Goal: Communication & Community: Answer question/provide support

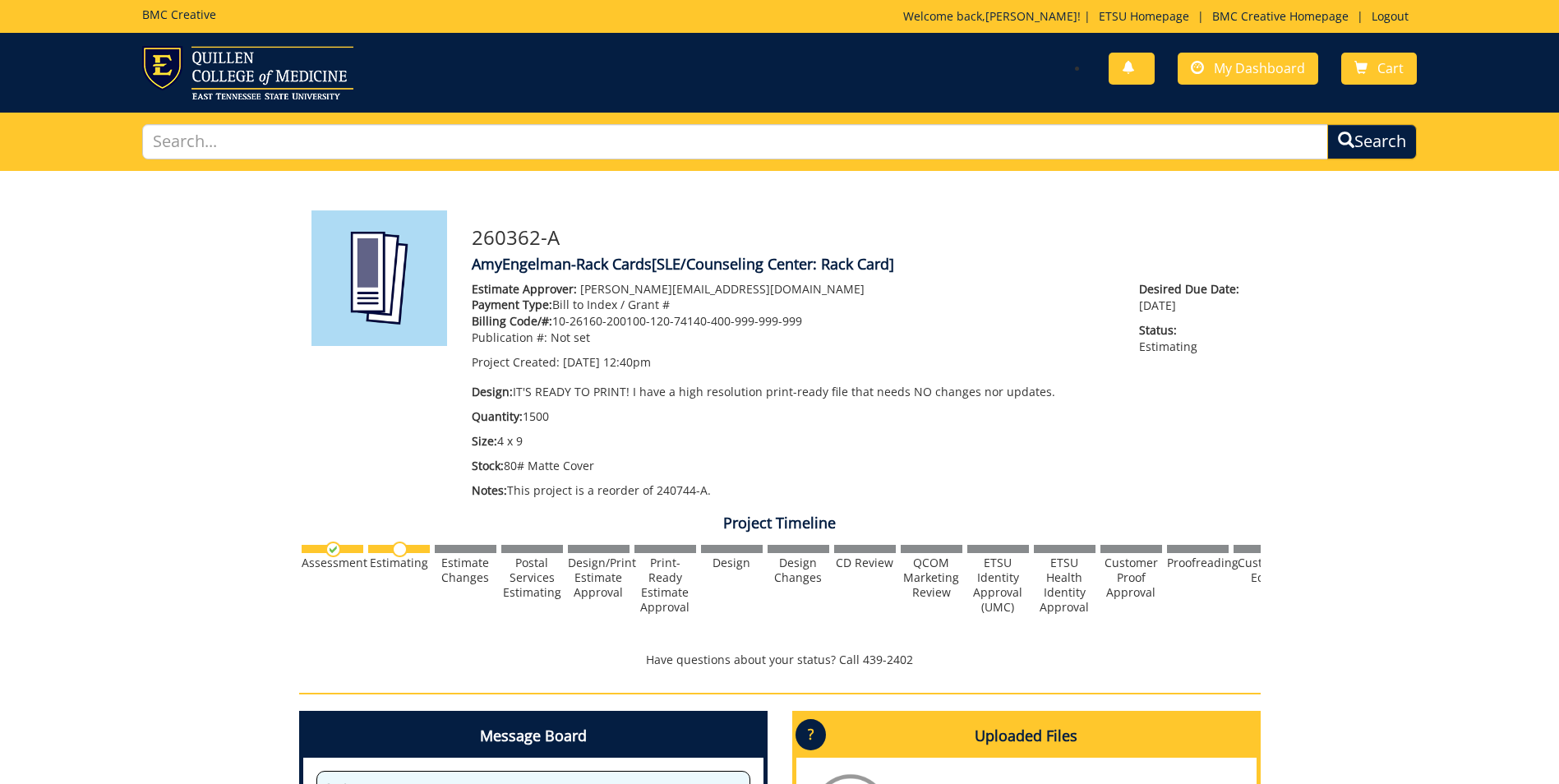
scroll to position [246, 0]
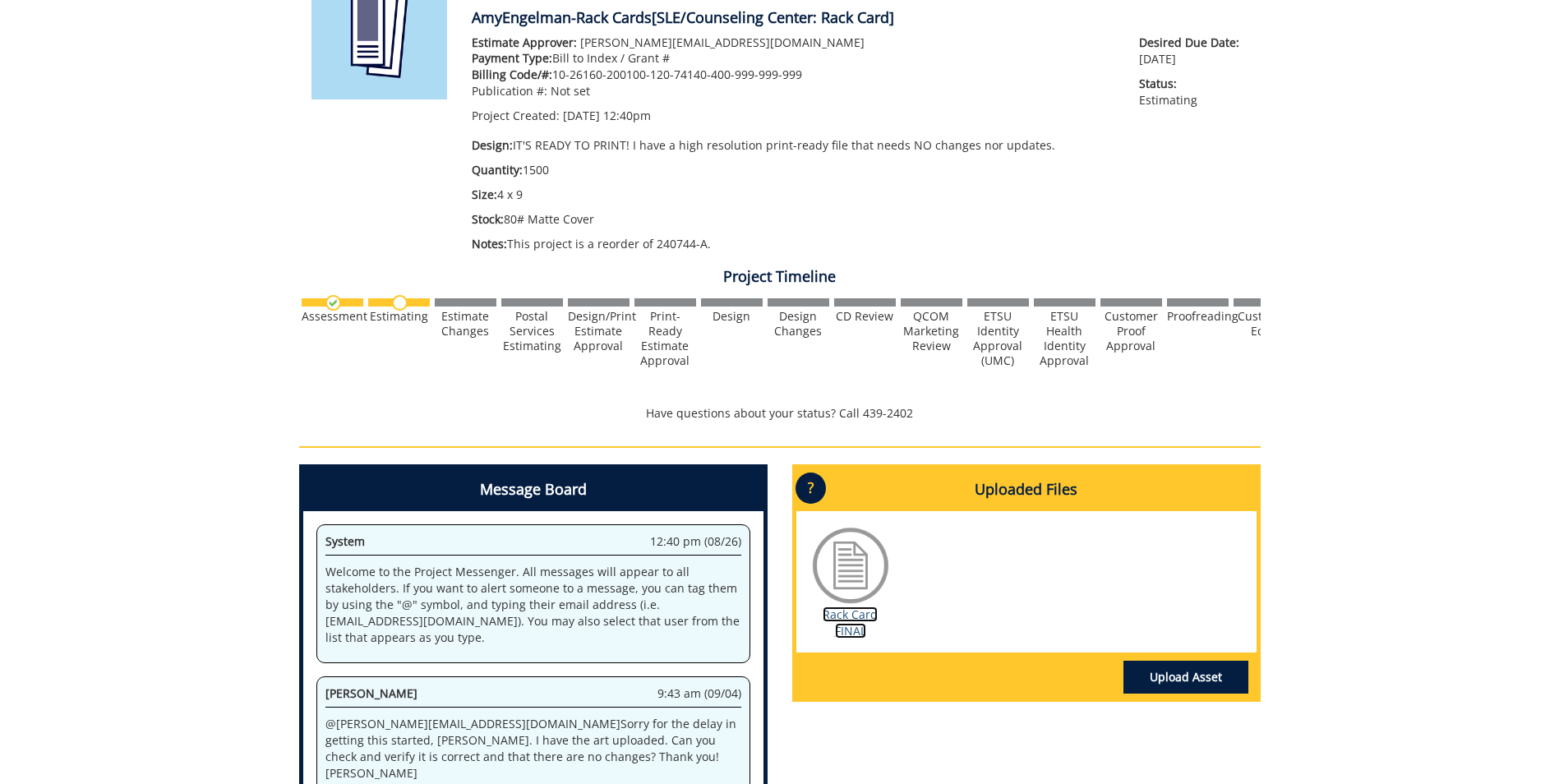
click at [863, 613] on link "Rack Card FINAL" at bounding box center [850, 622] width 55 height 32
click at [330, 305] on img at bounding box center [333, 303] width 16 height 16
click at [393, 299] on img at bounding box center [400, 303] width 16 height 16
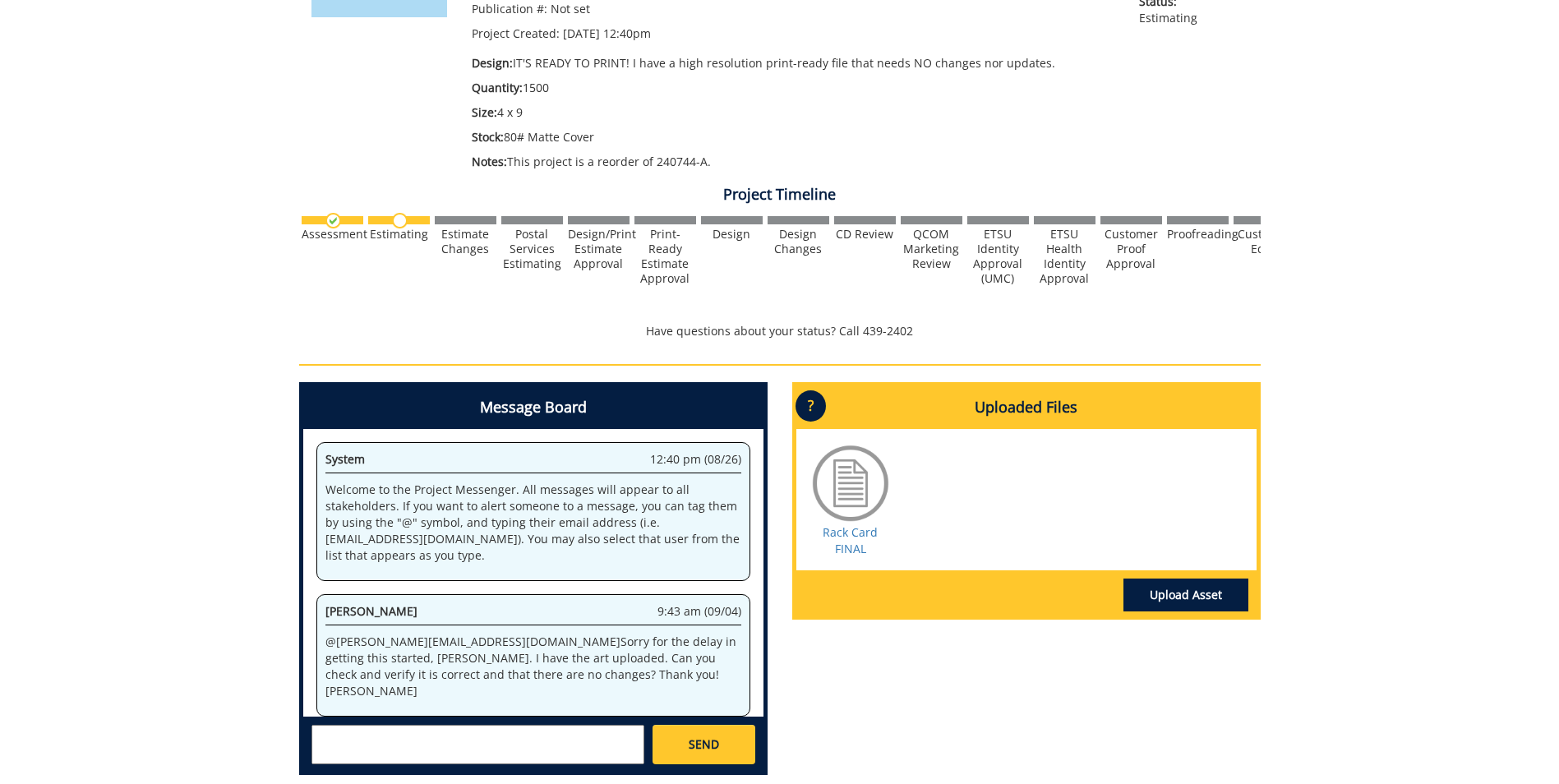
scroll to position [411, 0]
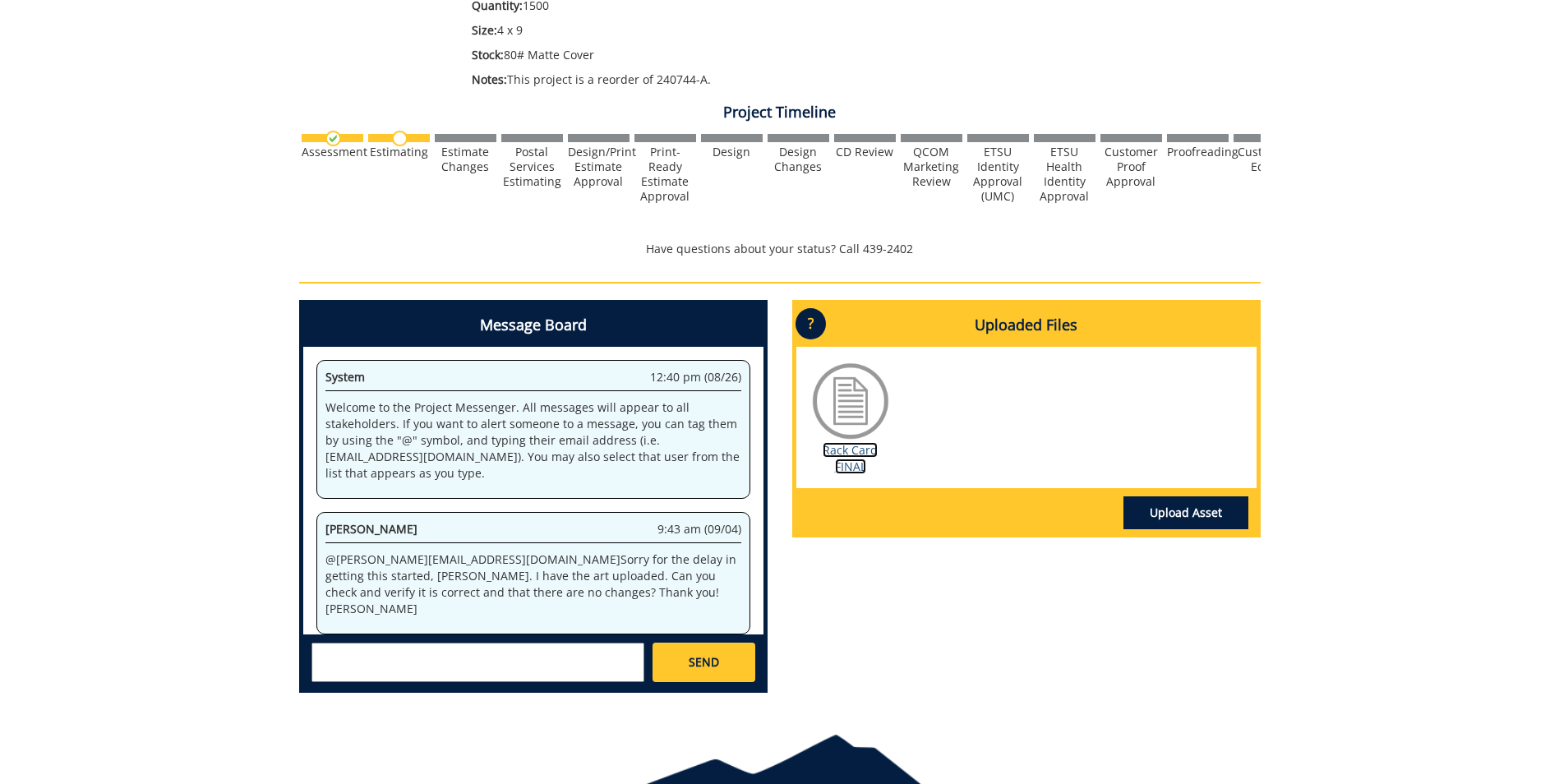
click at [832, 452] on link "Rack Card FINAL" at bounding box center [850, 457] width 55 height 32
click at [450, 656] on textarea at bounding box center [477, 662] width 333 height 40
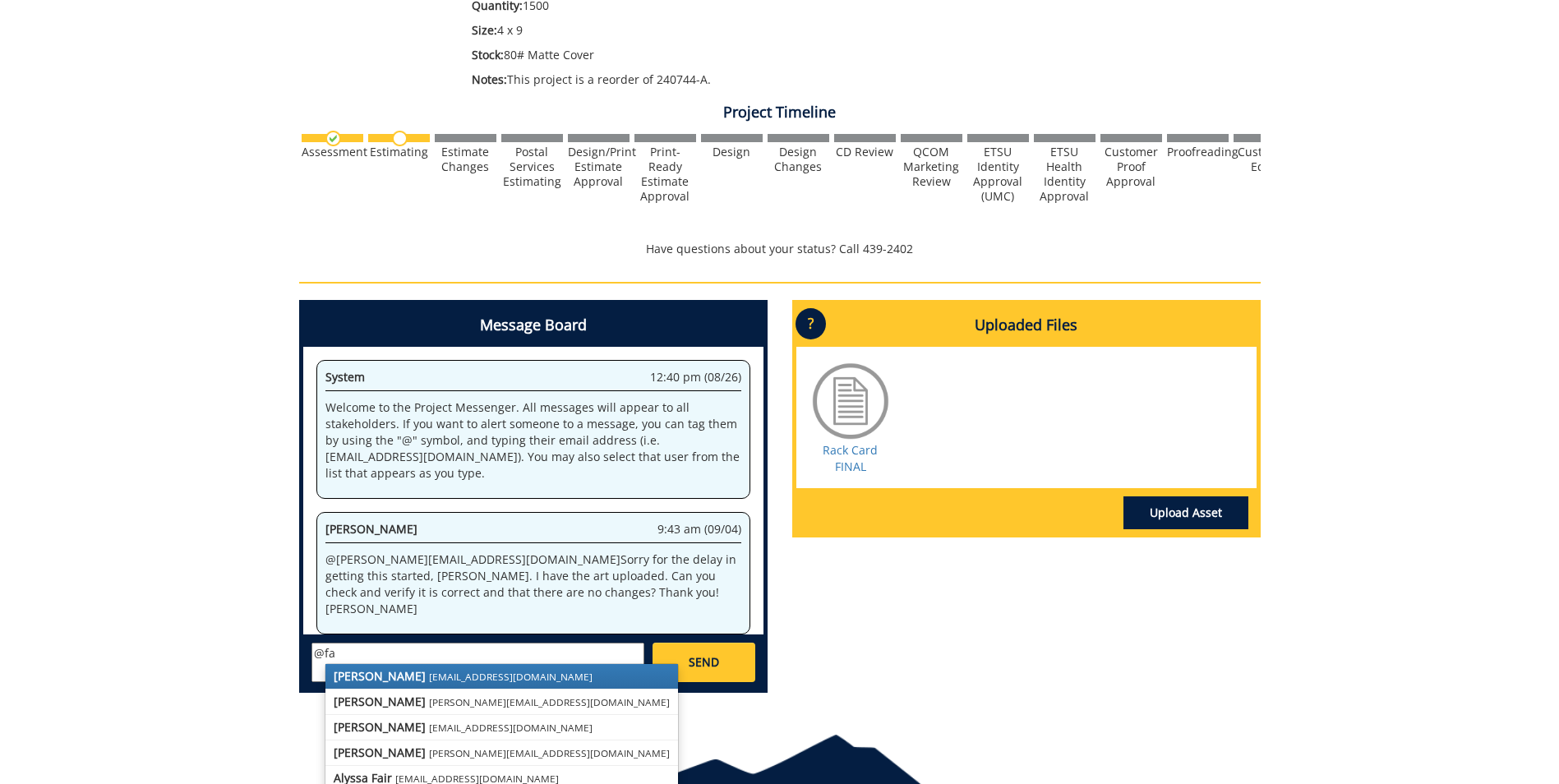
click at [439, 679] on small "[EMAIL_ADDRESS][DOMAIN_NAME]" at bounding box center [511, 676] width 164 height 13
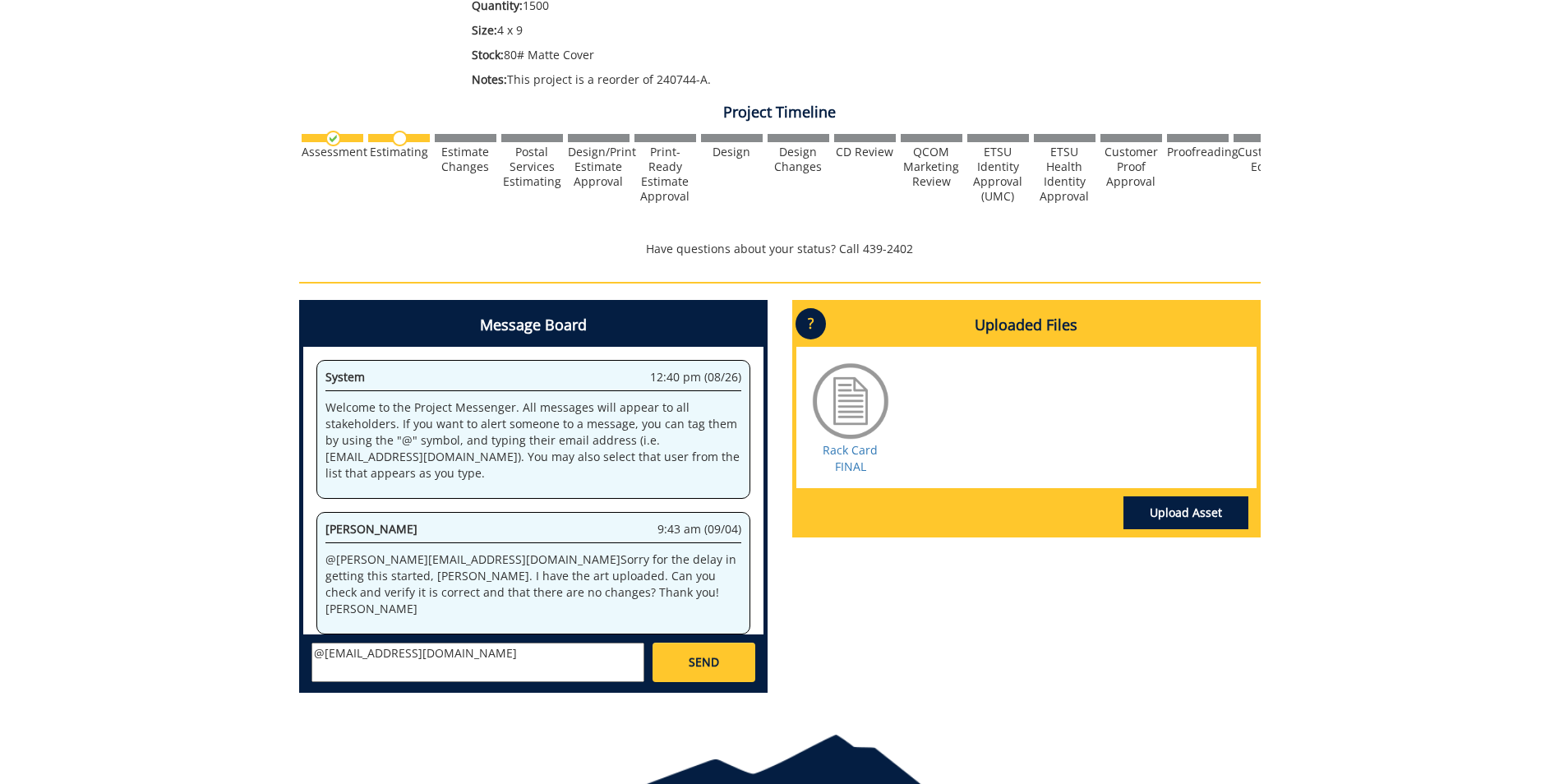
click at [467, 662] on textarea "@[EMAIL_ADDRESS][DOMAIN_NAME]" at bounding box center [477, 662] width 333 height 40
click at [353, 651] on textarea "@[EMAIL_ADDRESS][DOMAIN_NAME]" at bounding box center [477, 662] width 333 height 40
click at [424, 648] on textarea "@fair@etsu.edu" at bounding box center [477, 662] width 333 height 40
type textarea "@fair@etsu.edu No worries, Jill! This is perfect! We're ready to print! Thank y…"
click at [717, 649] on link "SEND" at bounding box center [703, 662] width 102 height 40
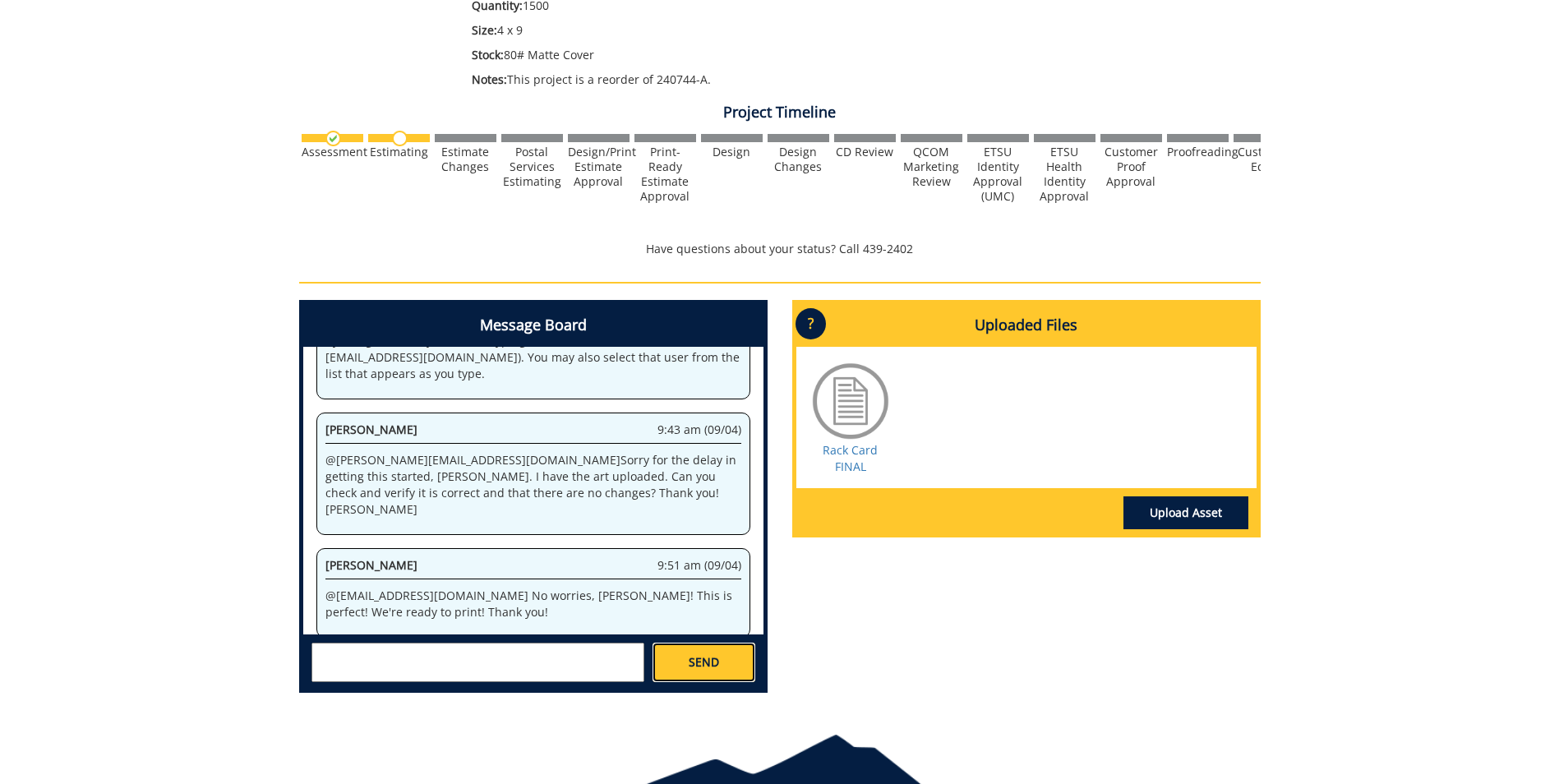
scroll to position [847, 0]
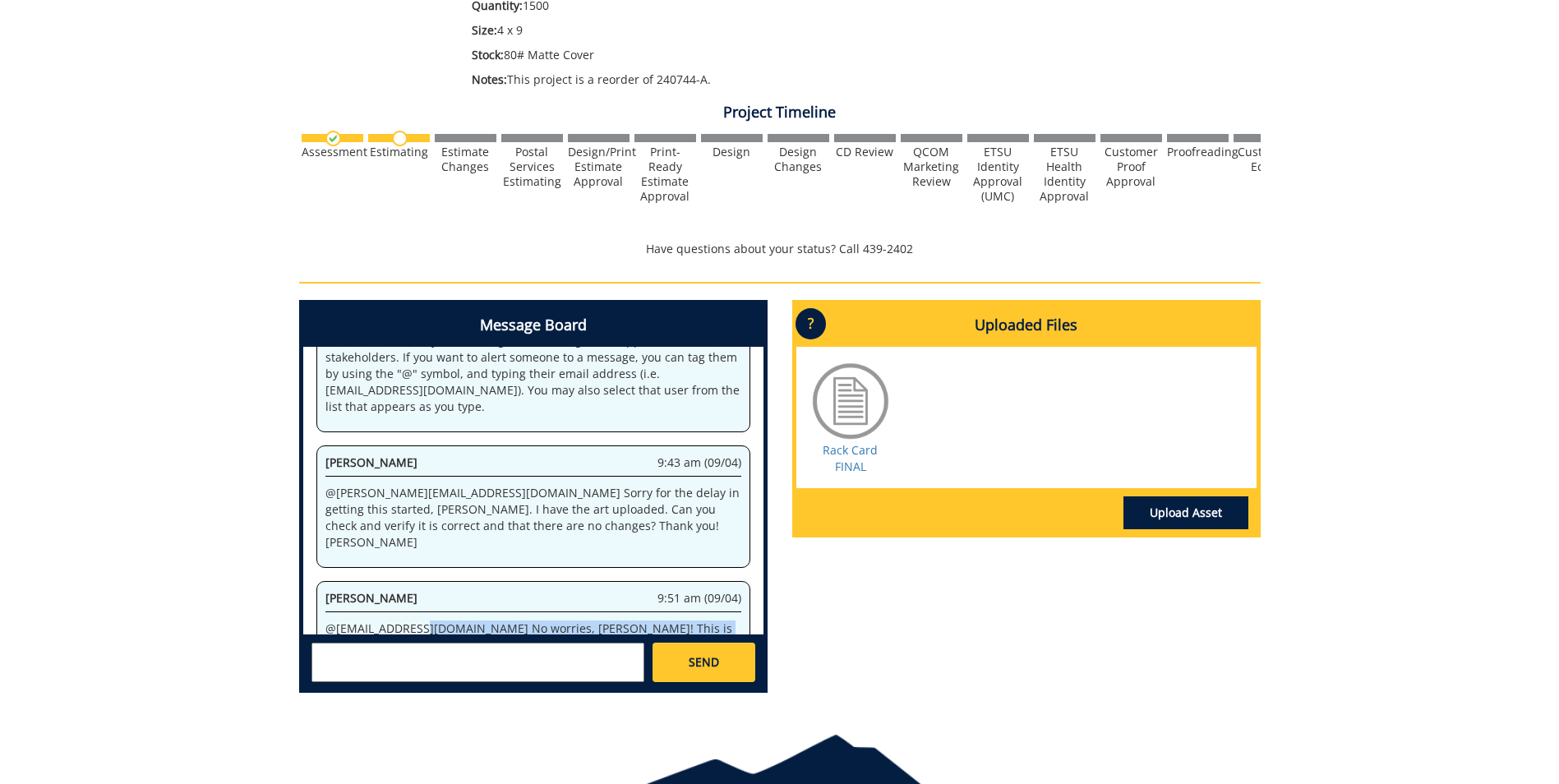
drag, startPoint x: 415, startPoint y: 581, endPoint x: 420, endPoint y: 596, distance: 15.8
click at [420, 620] on p "@fair@etsu.edu No worries, Jill! This is perfect! We're ready to print! Thank y…" at bounding box center [533, 637] width 416 height 33
copy p "No worries, Jill! This is perfect! We're ready to print! Thank you!"
click at [417, 658] on textarea at bounding box center [477, 662] width 333 height 40
paste textarea "No worries, [PERSON_NAME]! This is perfect! We're ready to print! Thank you!"
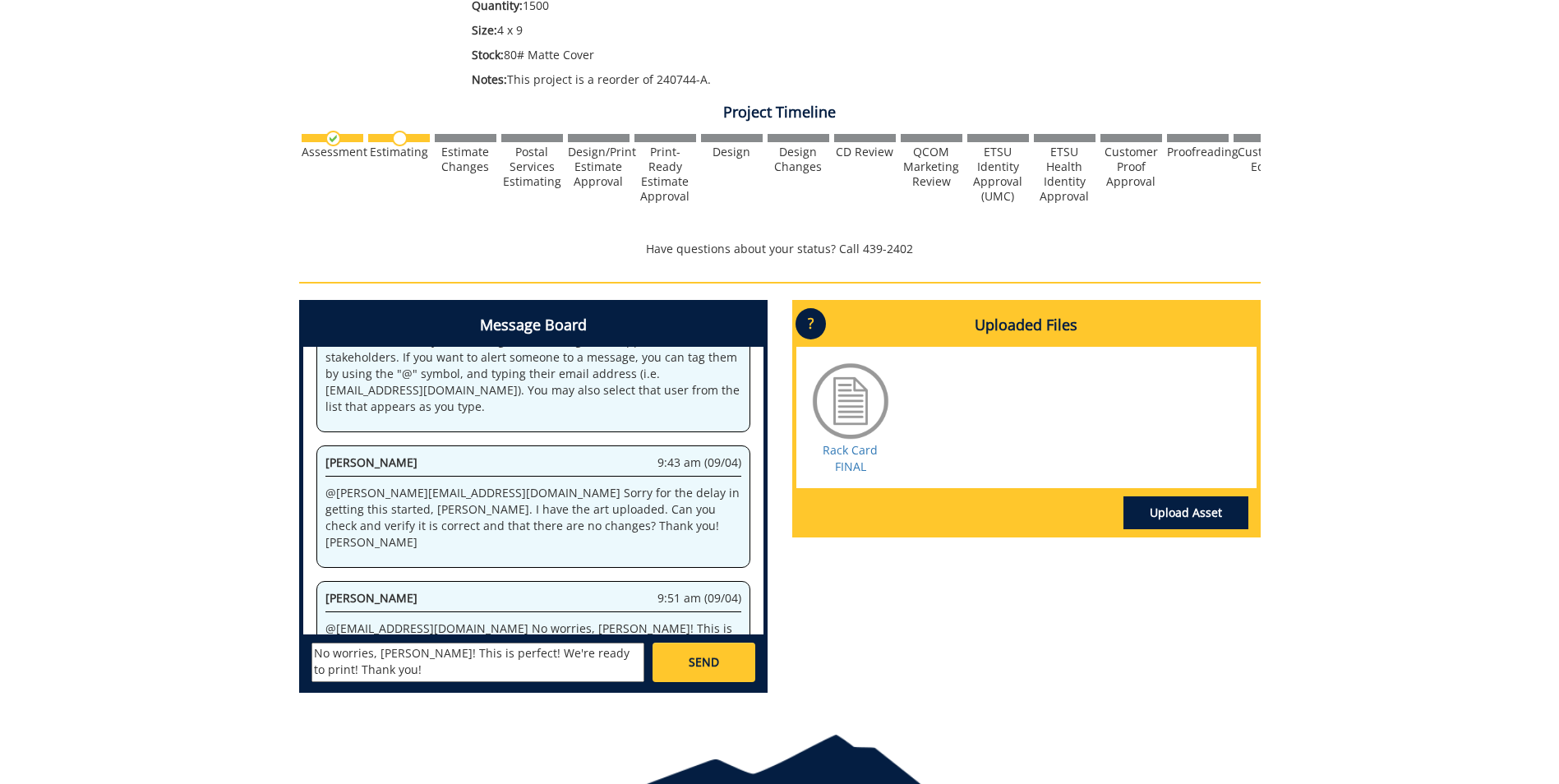
click at [311, 650] on textarea "No worries, [PERSON_NAME]! This is perfect! We're ready to print! Thank you!" at bounding box center [477, 662] width 333 height 40
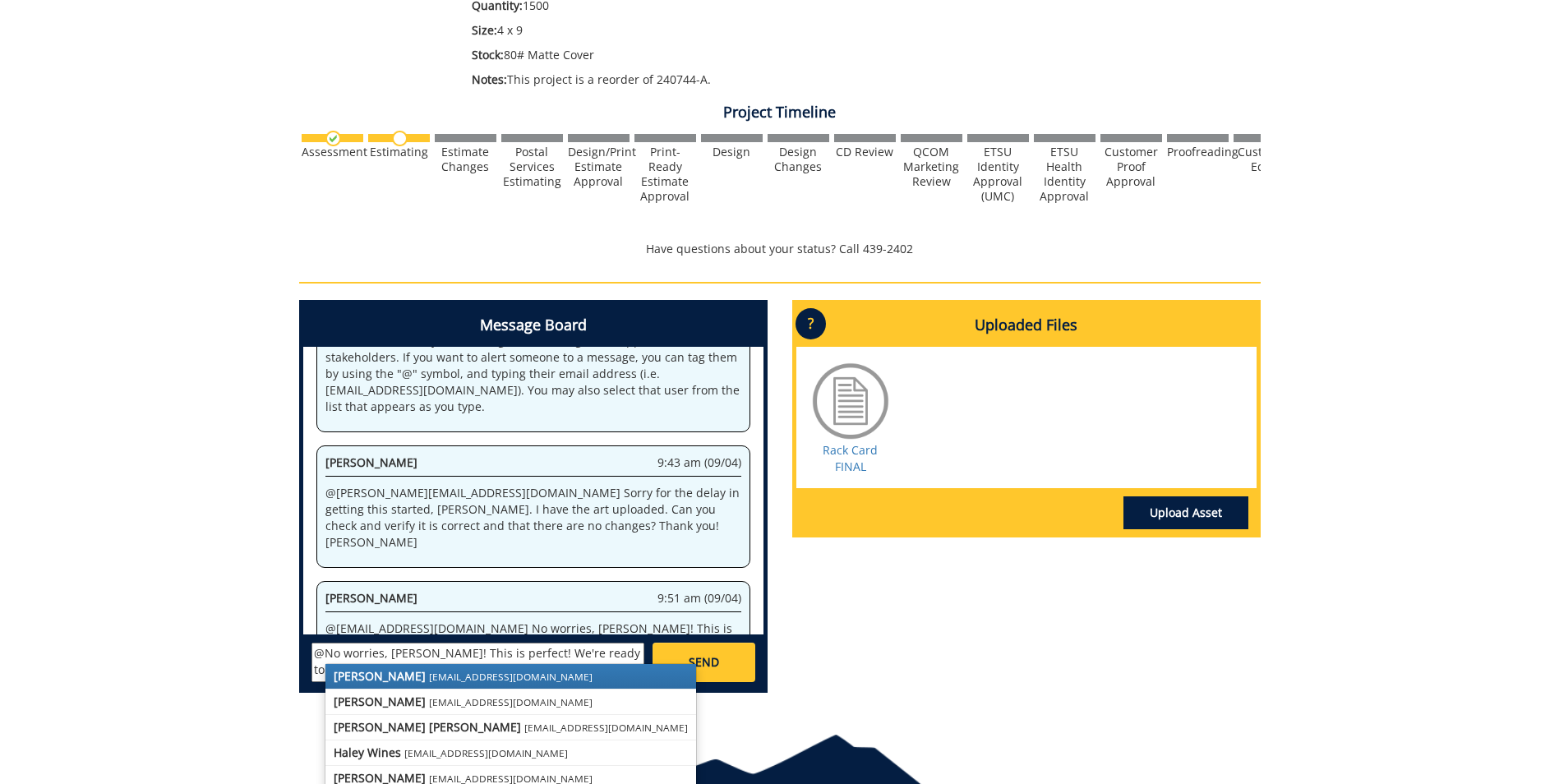
scroll to position [1594, 0]
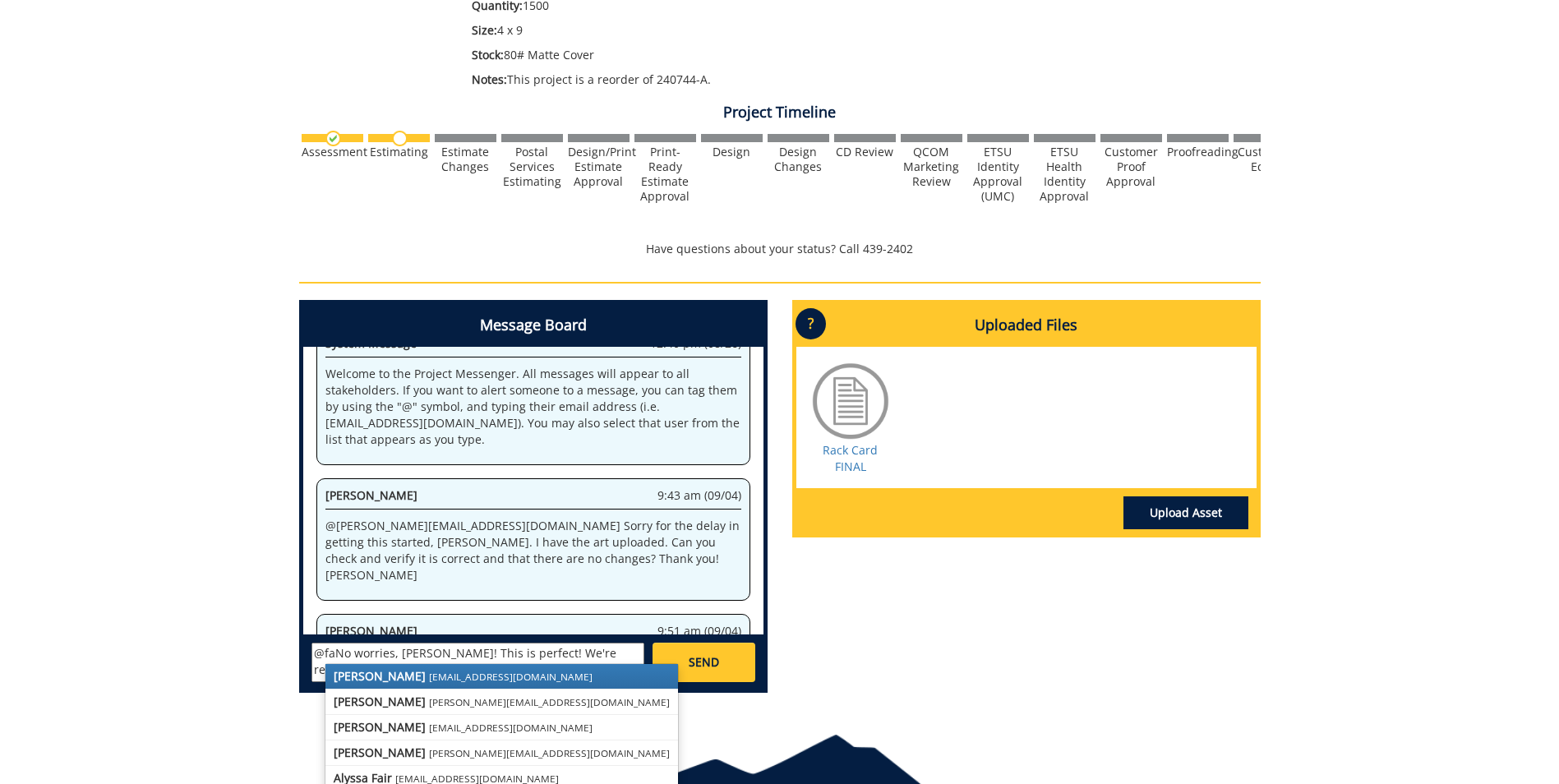
click at [429, 677] on small "[EMAIL_ADDRESS][DOMAIN_NAME]" at bounding box center [511, 676] width 164 height 13
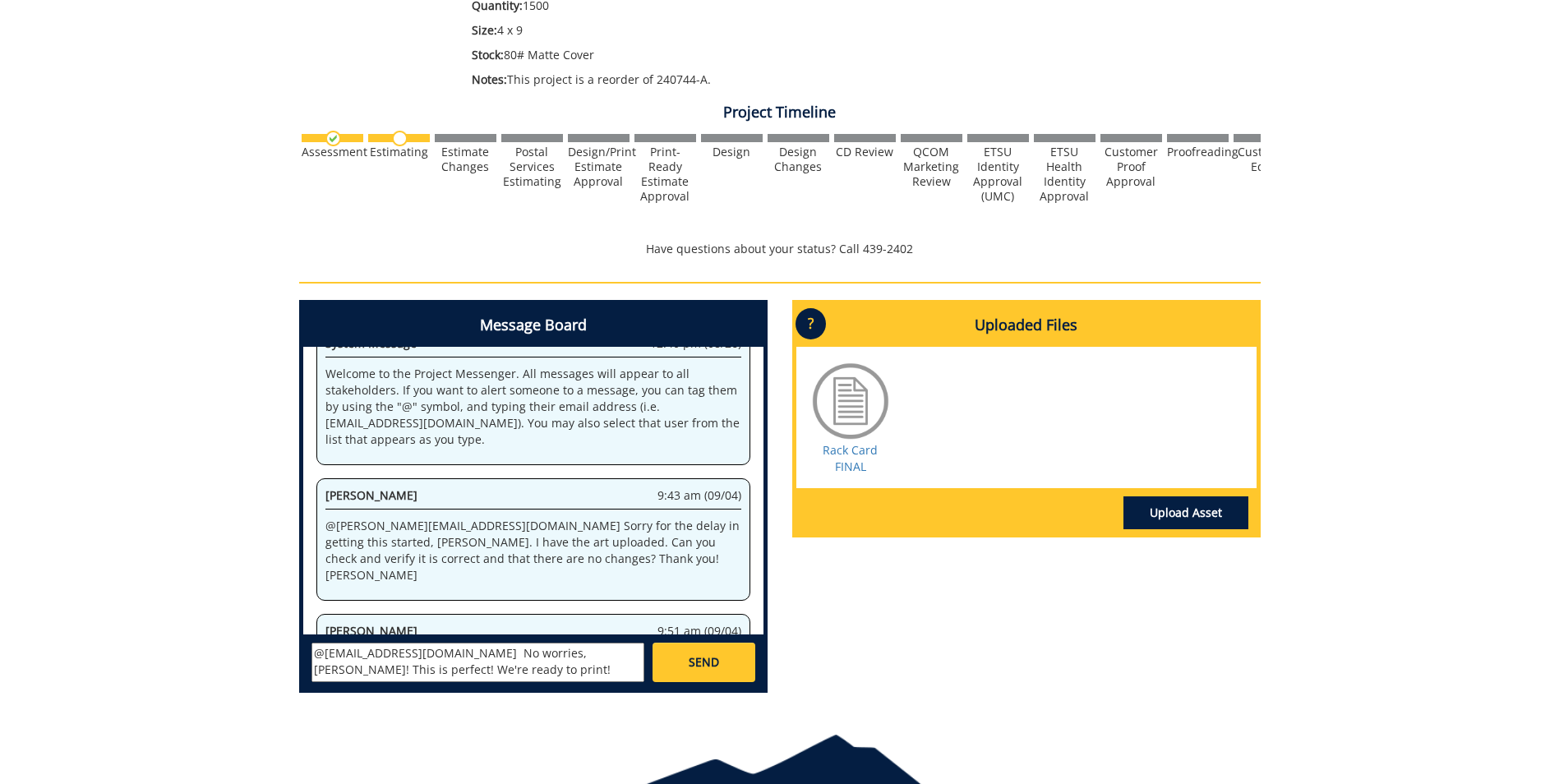
type textarea "@fair@mail.etsu.edu No worries, Jill! This is perfect! We're ready to print! Th…"
click at [701, 661] on span "SEND" at bounding box center [703, 662] width 31 height 17
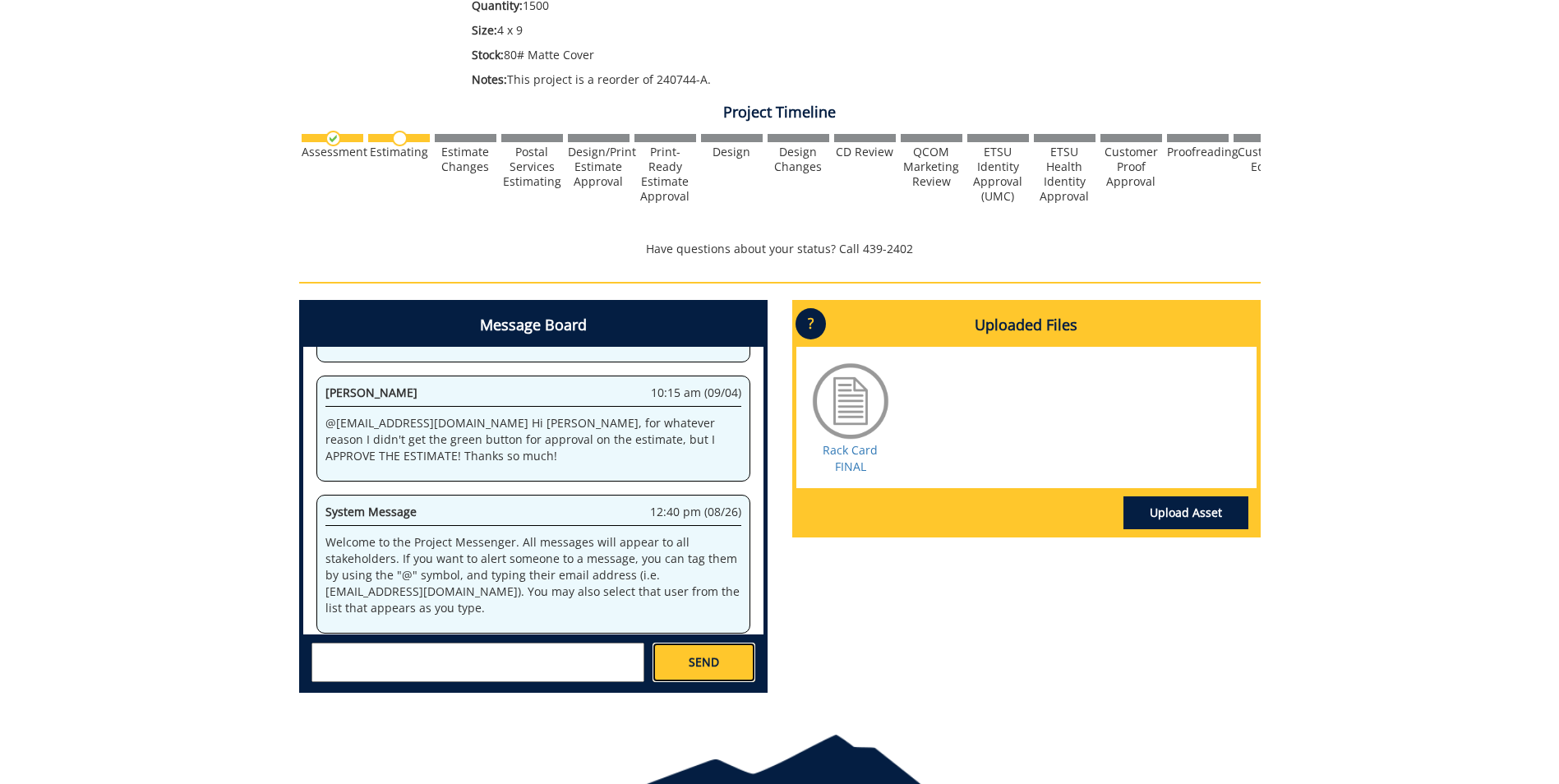
scroll to position [32801, 0]
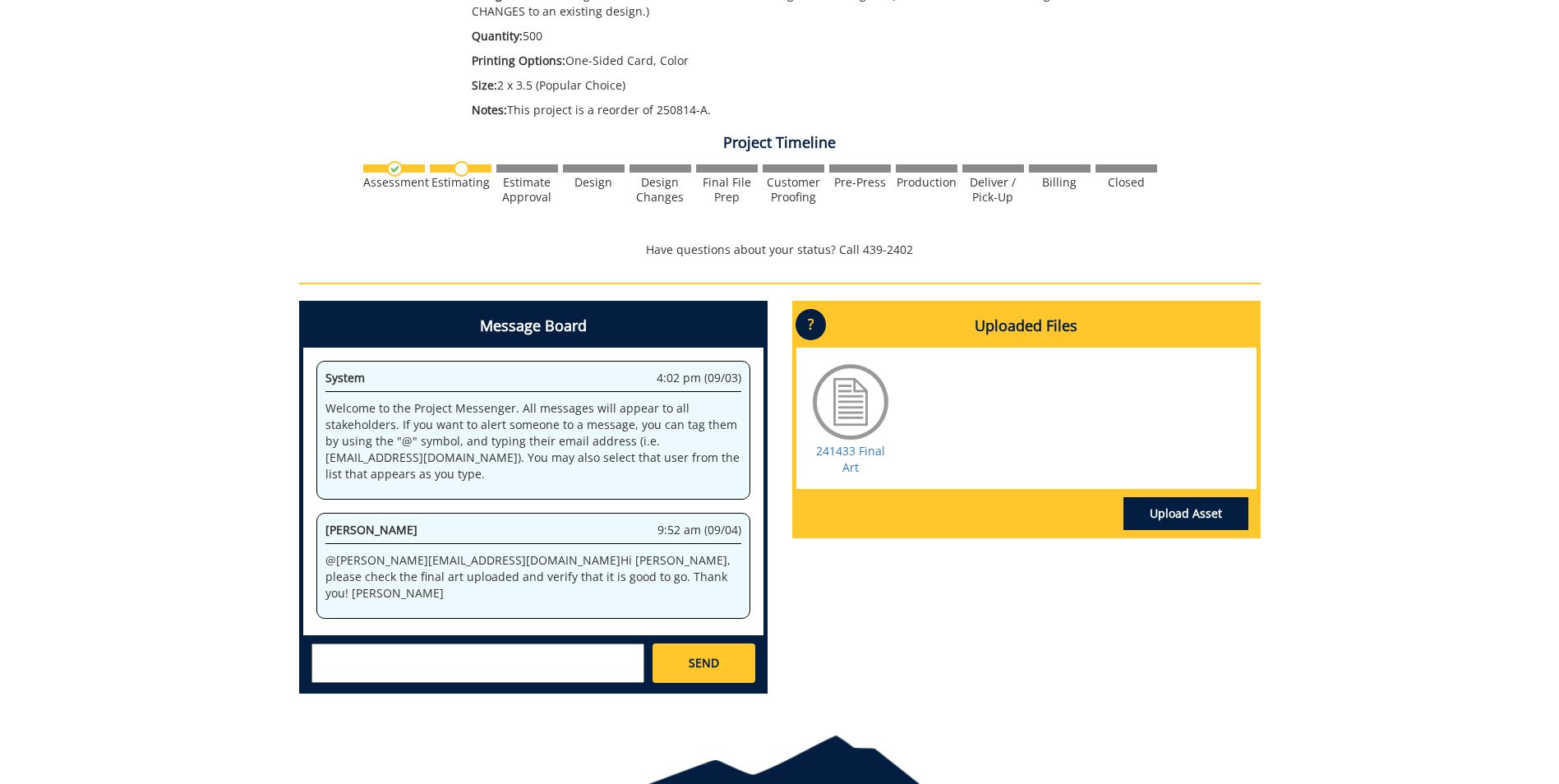
scroll to position [314, 0]
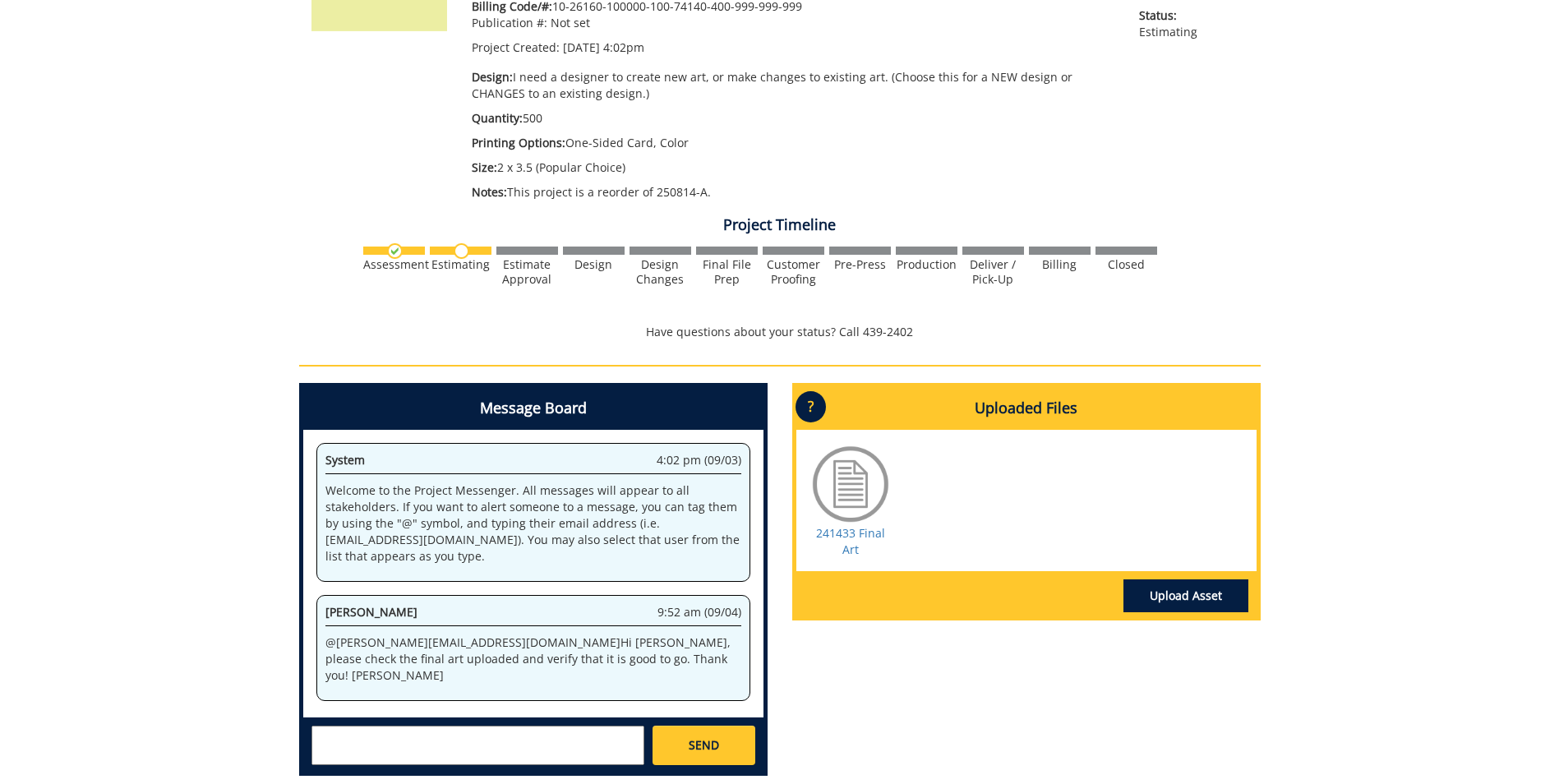
click at [385, 743] on textarea at bounding box center [477, 745] width 333 height 40
click at [868, 535] on link "241433 Final Art" at bounding box center [850, 541] width 69 height 32
drag, startPoint x: 607, startPoint y: 739, endPoint x: 458, endPoint y: 742, distance: 149.0
click at [458, 742] on textarea "@fair@mail.etsu.edu Hi Jill, I've sent two messages" at bounding box center [477, 745] width 333 height 40
type textarea "@fair@mail.etsu.edu Hi Jill, yes, it's perfect and ready to print!"
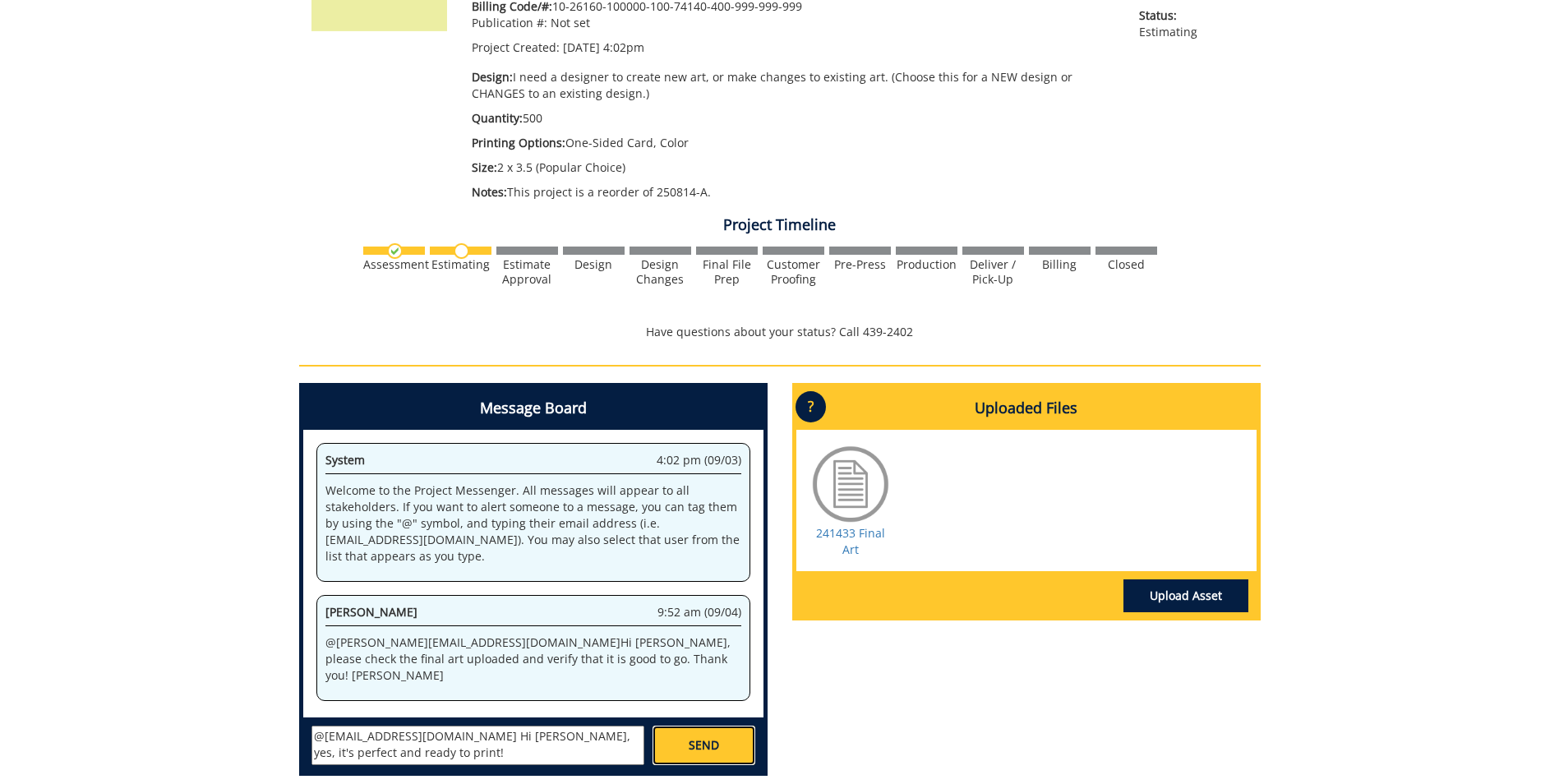
click at [697, 752] on span "SEND" at bounding box center [703, 745] width 31 height 17
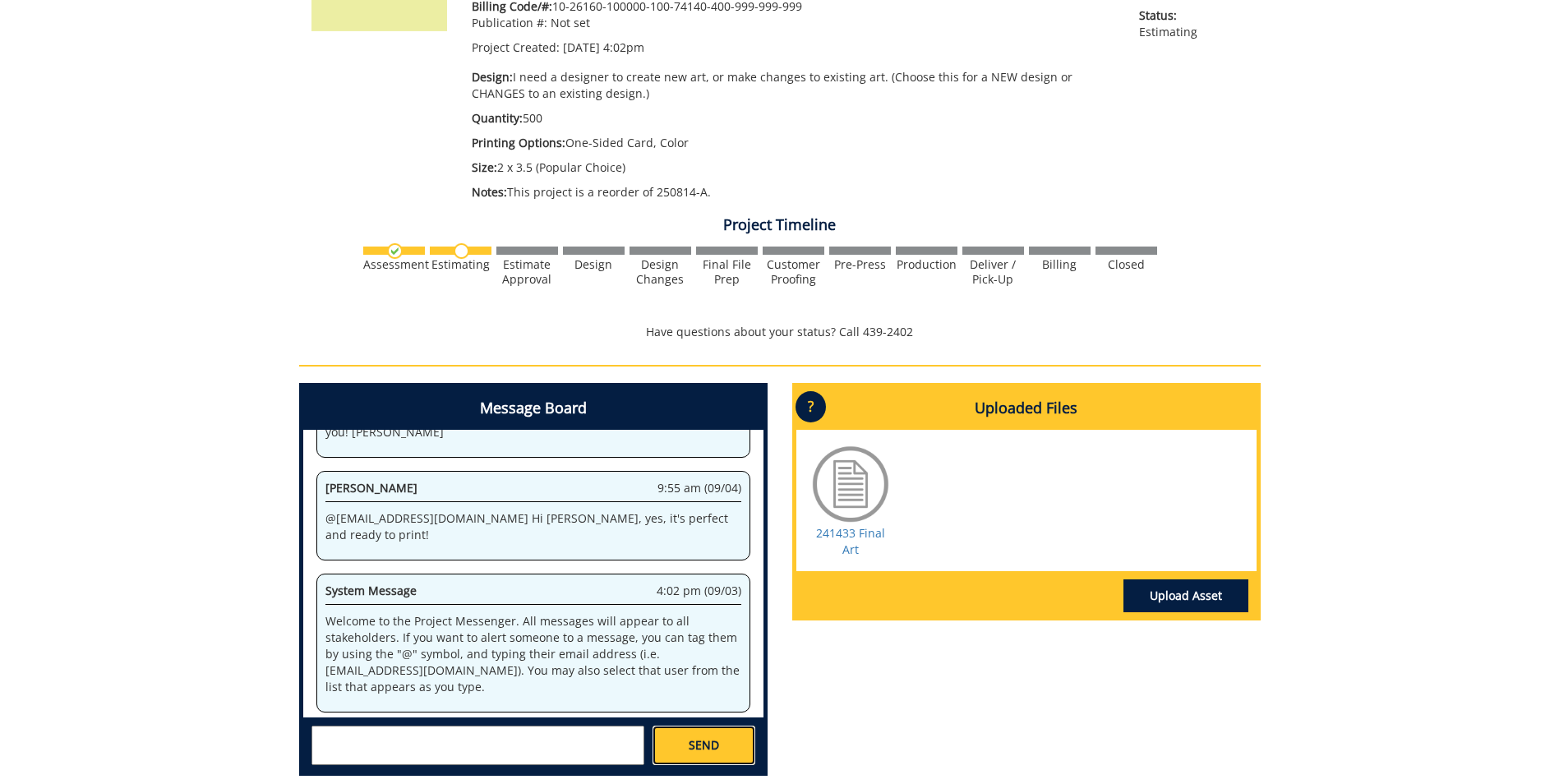
scroll to position [2794, 0]
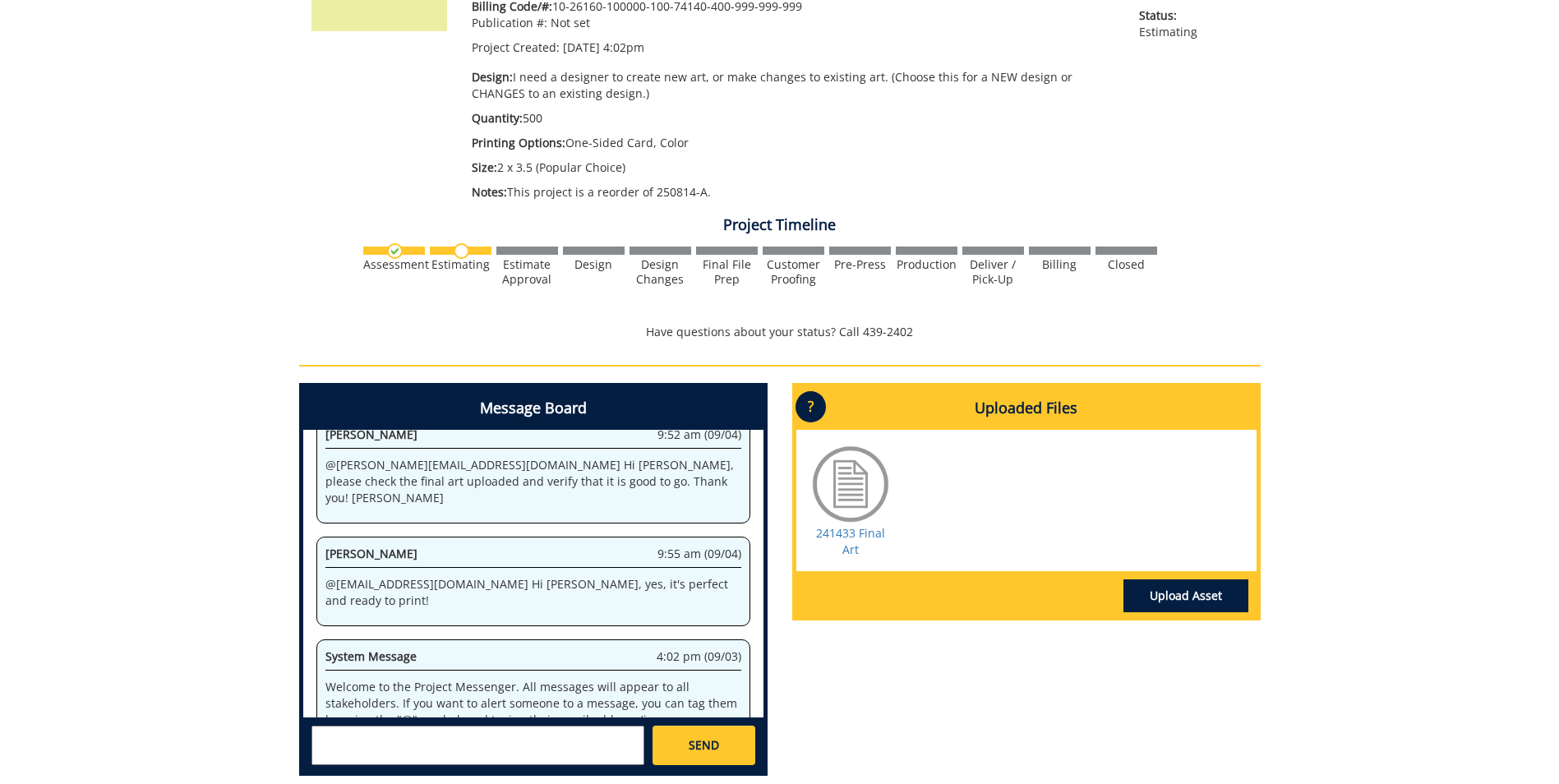
drag, startPoint x: 767, startPoint y: 737, endPoint x: 860, endPoint y: 745, distance: 93.3
click at [860, 745] on div "Message Board System 4:02 pm (09/03) Welcome to the Project Messenger. All mess…" at bounding box center [780, 586] width 986 height 406
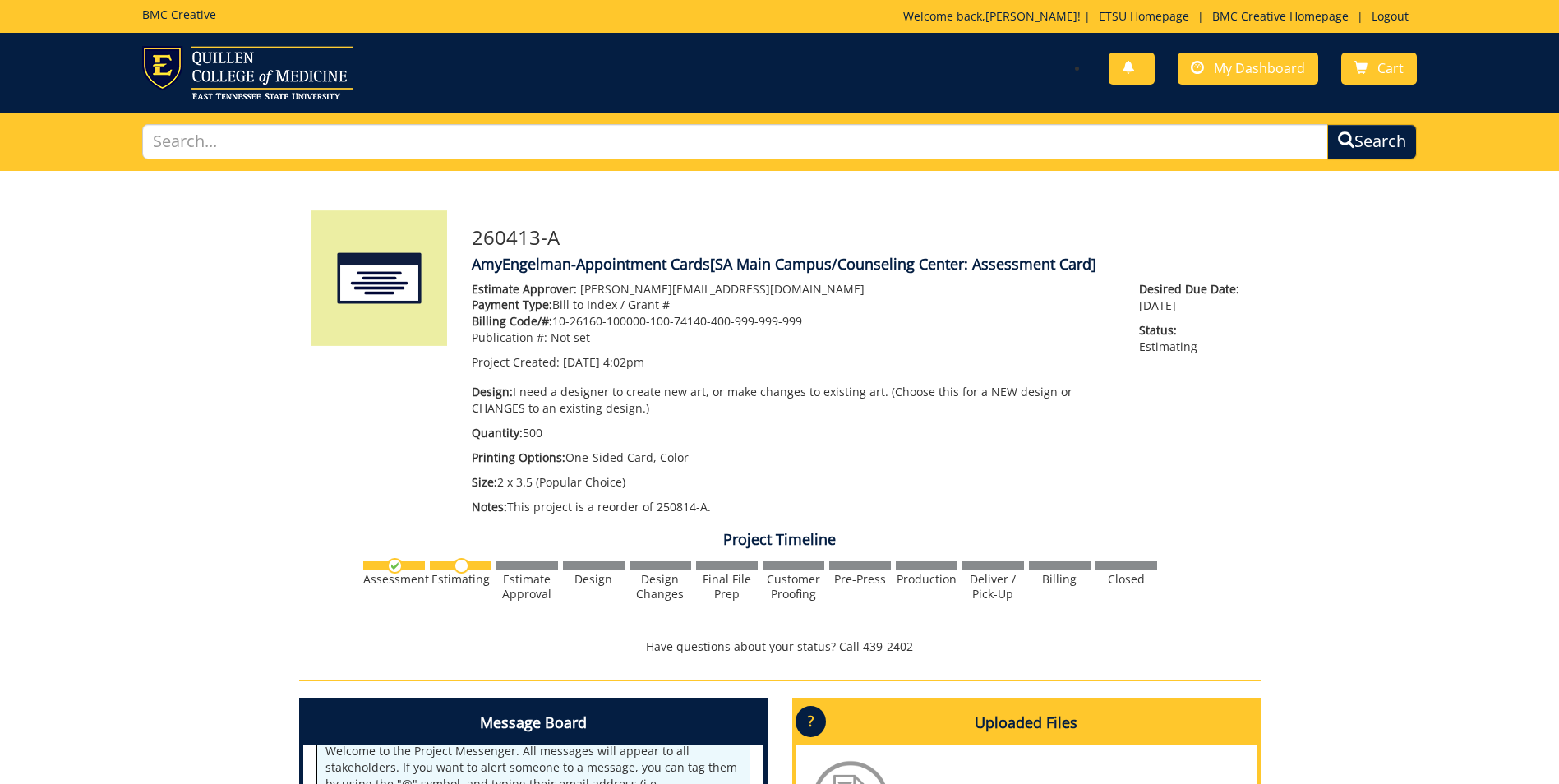
scroll to position [28021, 0]
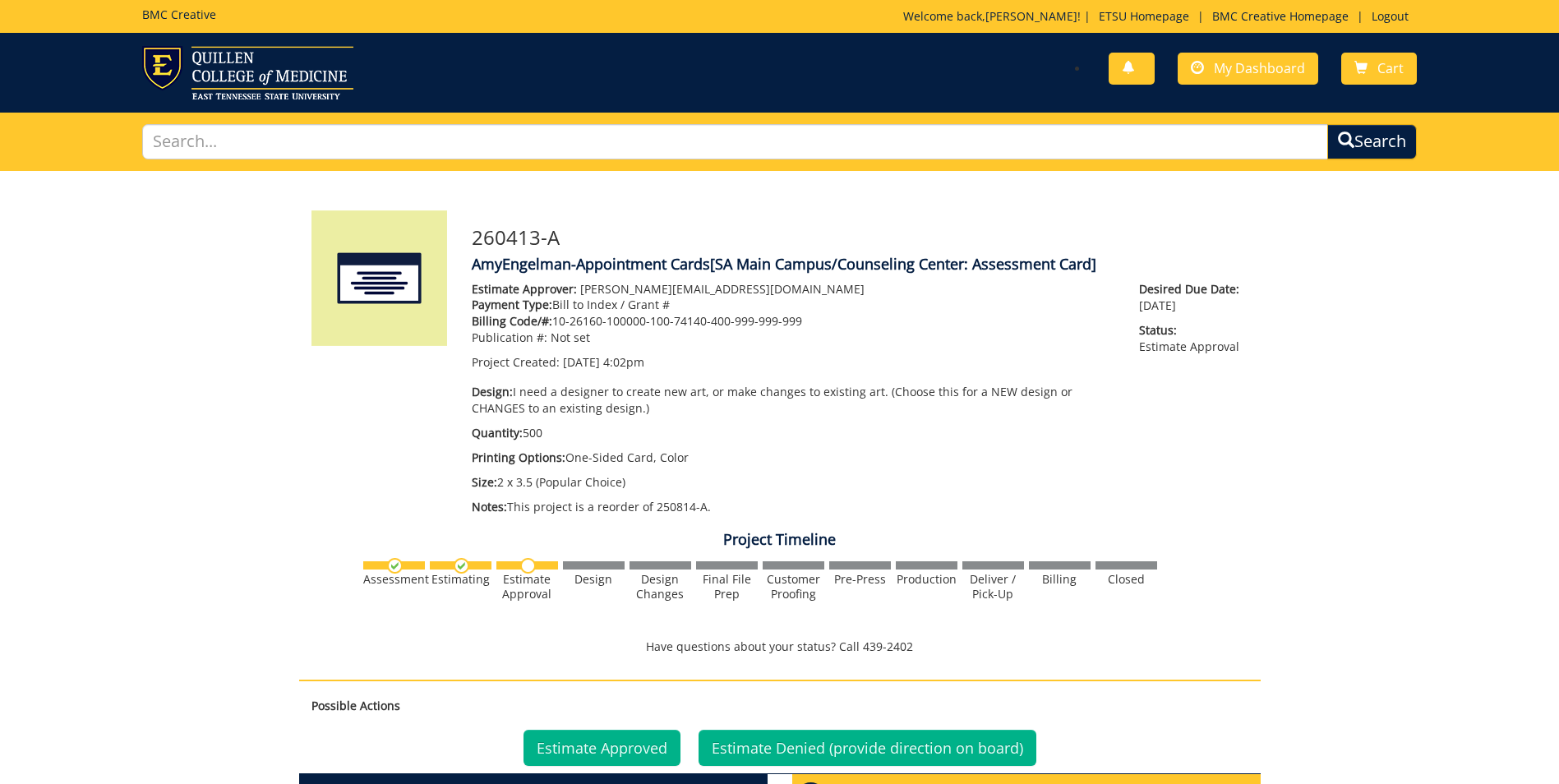
scroll to position [328, 0]
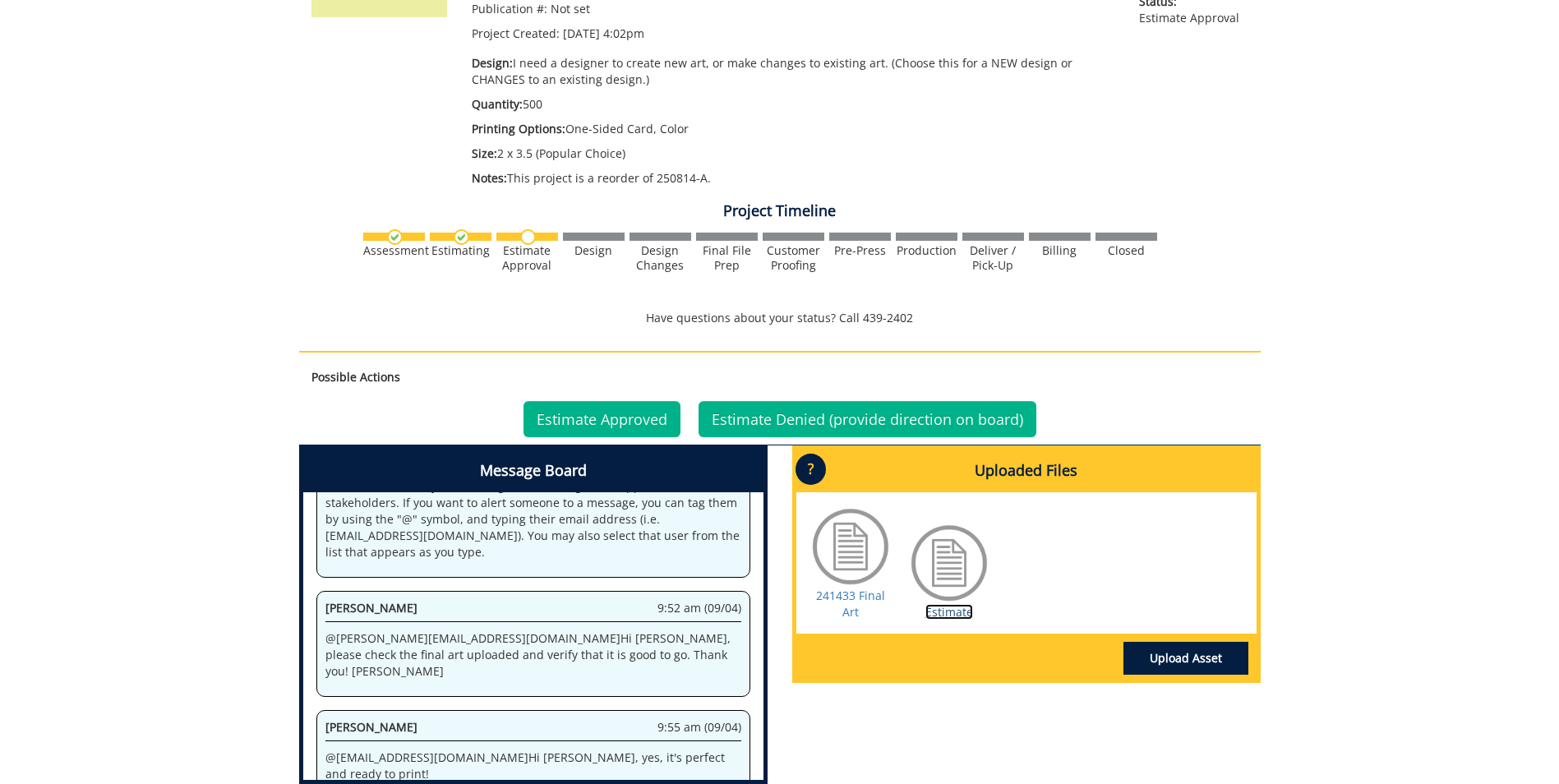
click at [950, 612] on link "Estimate" at bounding box center [949, 611] width 48 height 16
click at [588, 416] on link "Estimate Approved" at bounding box center [602, 419] width 157 height 36
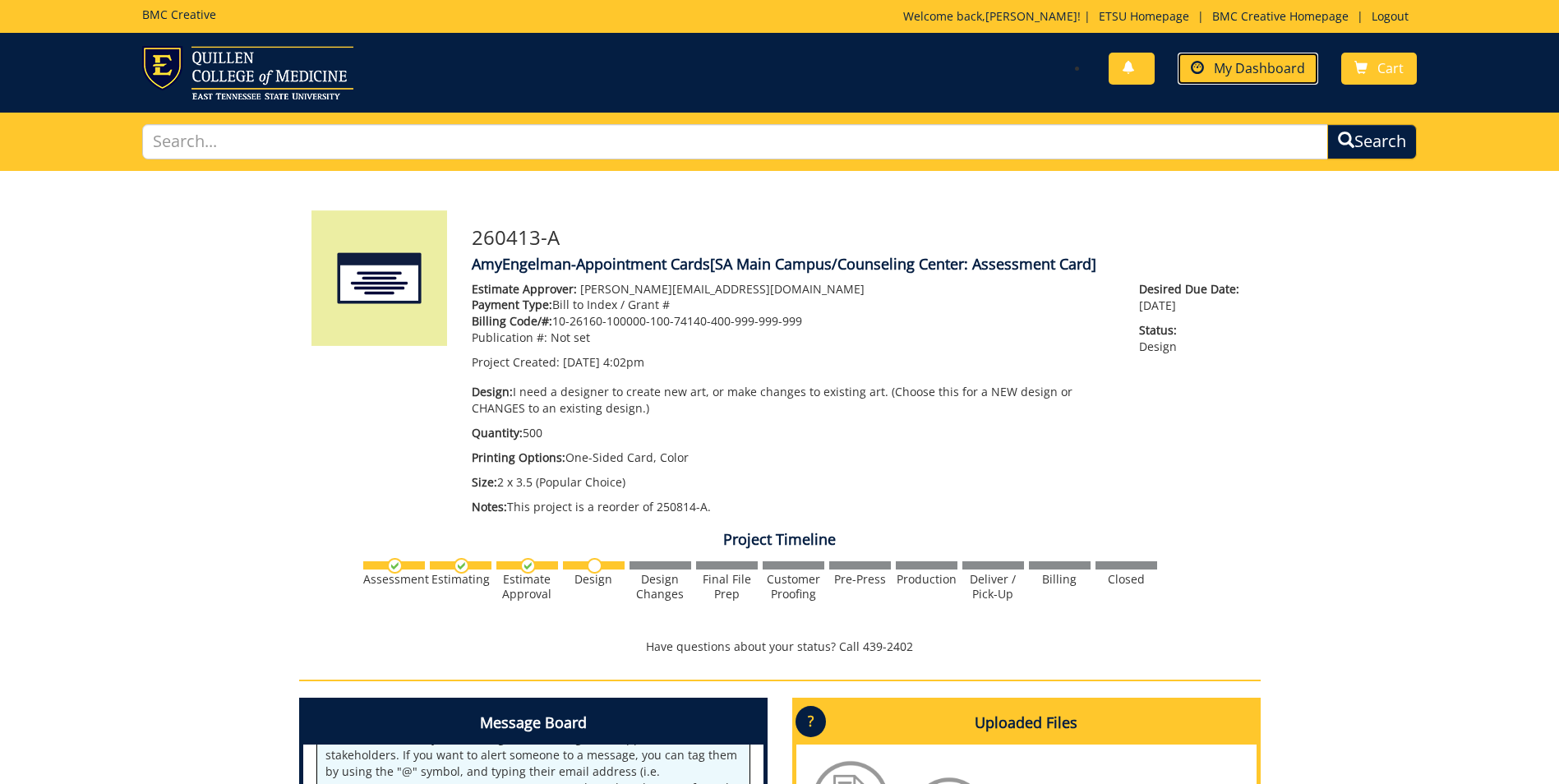
click at [1227, 69] on span "My Dashboard" at bounding box center [1259, 69] width 91 height 18
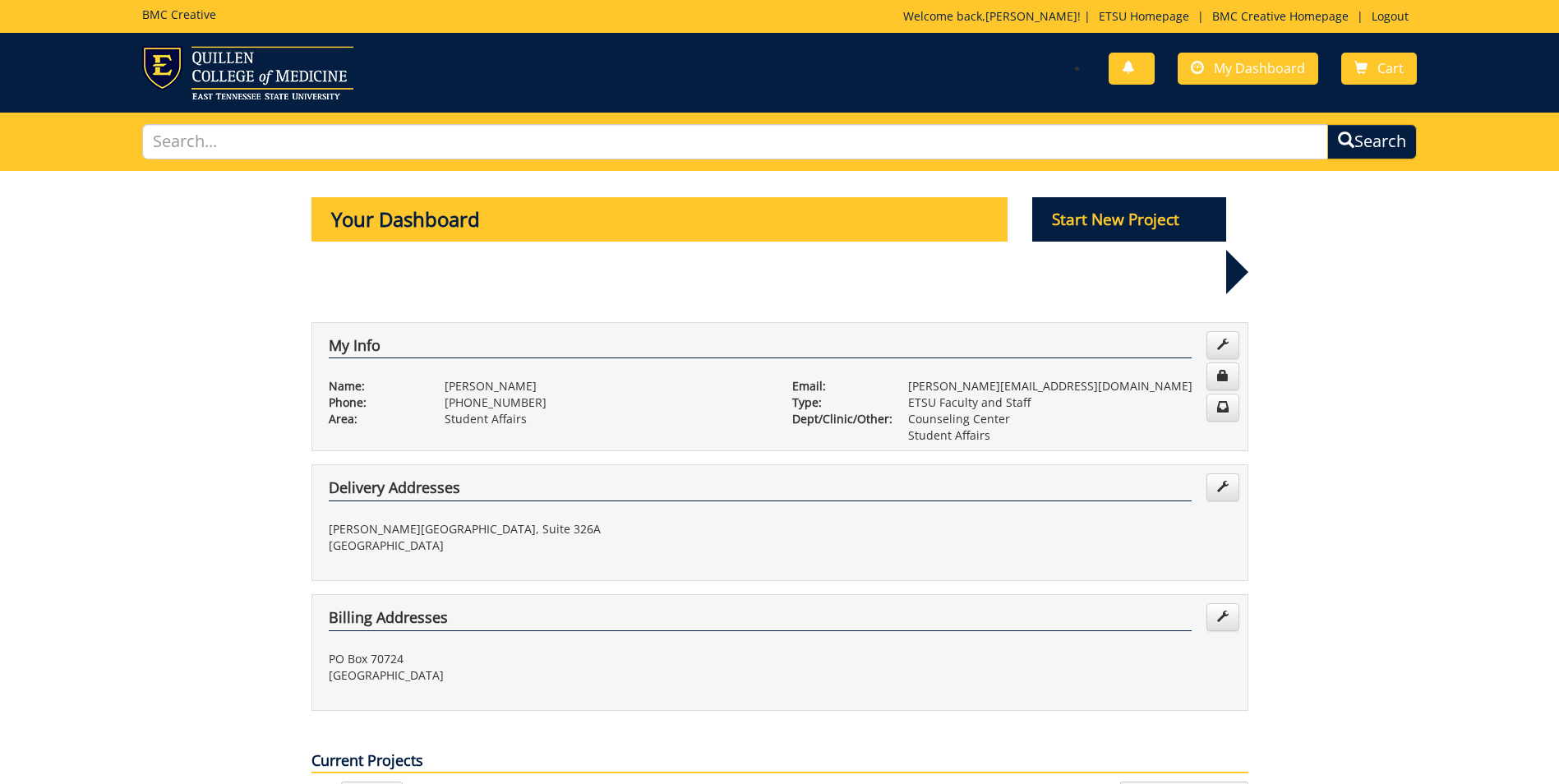
scroll to position [411, 0]
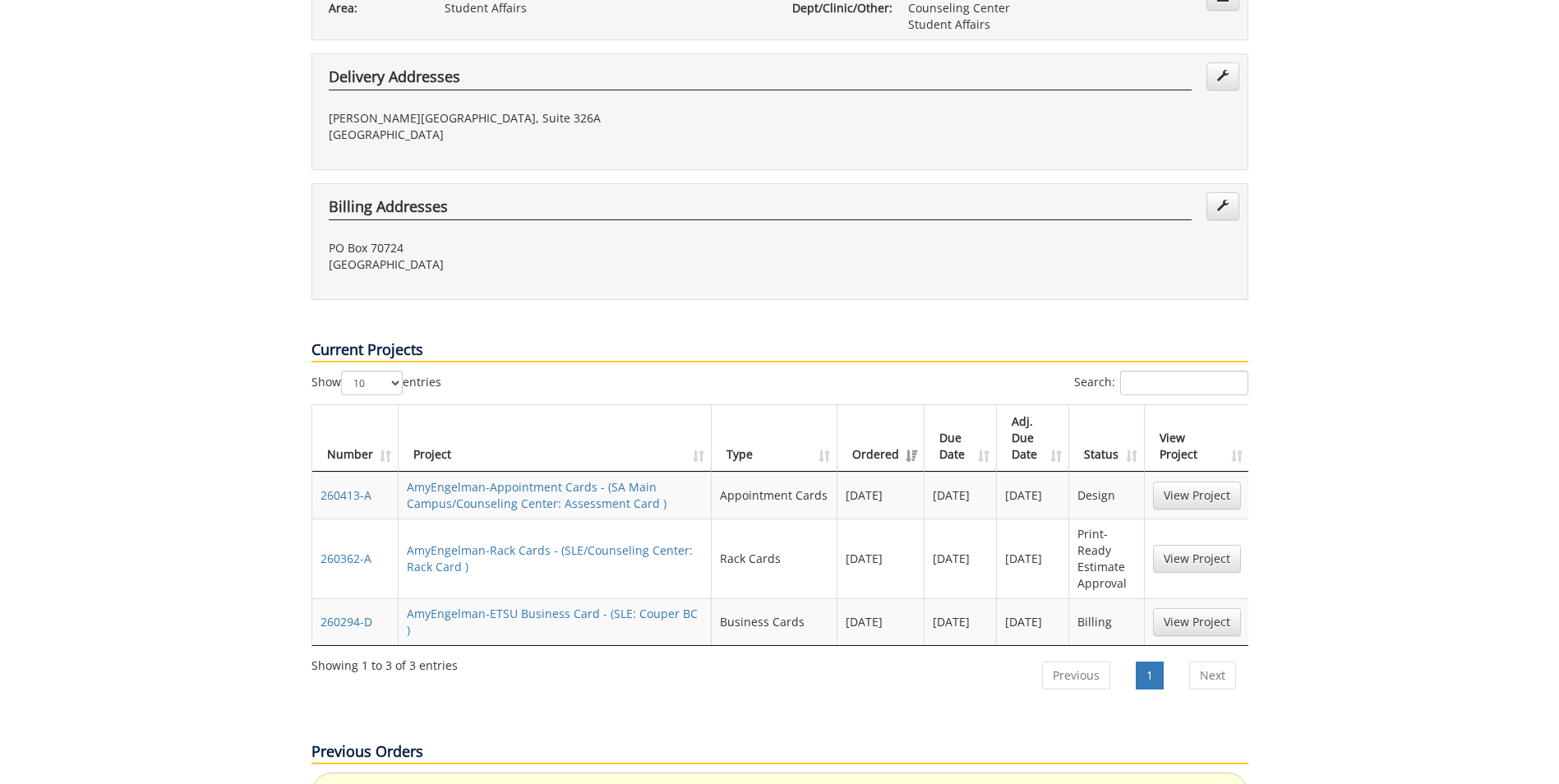
click at [564, 519] on td "AmyEngelman-Rack Cards - (SLE/Counseling Center: Rack Card )" at bounding box center [555, 558] width 314 height 79
click at [572, 543] on link "AmyEngelman-Rack Cards - (SLE/Counseling Center: Rack Card )" at bounding box center [550, 558] width 286 height 32
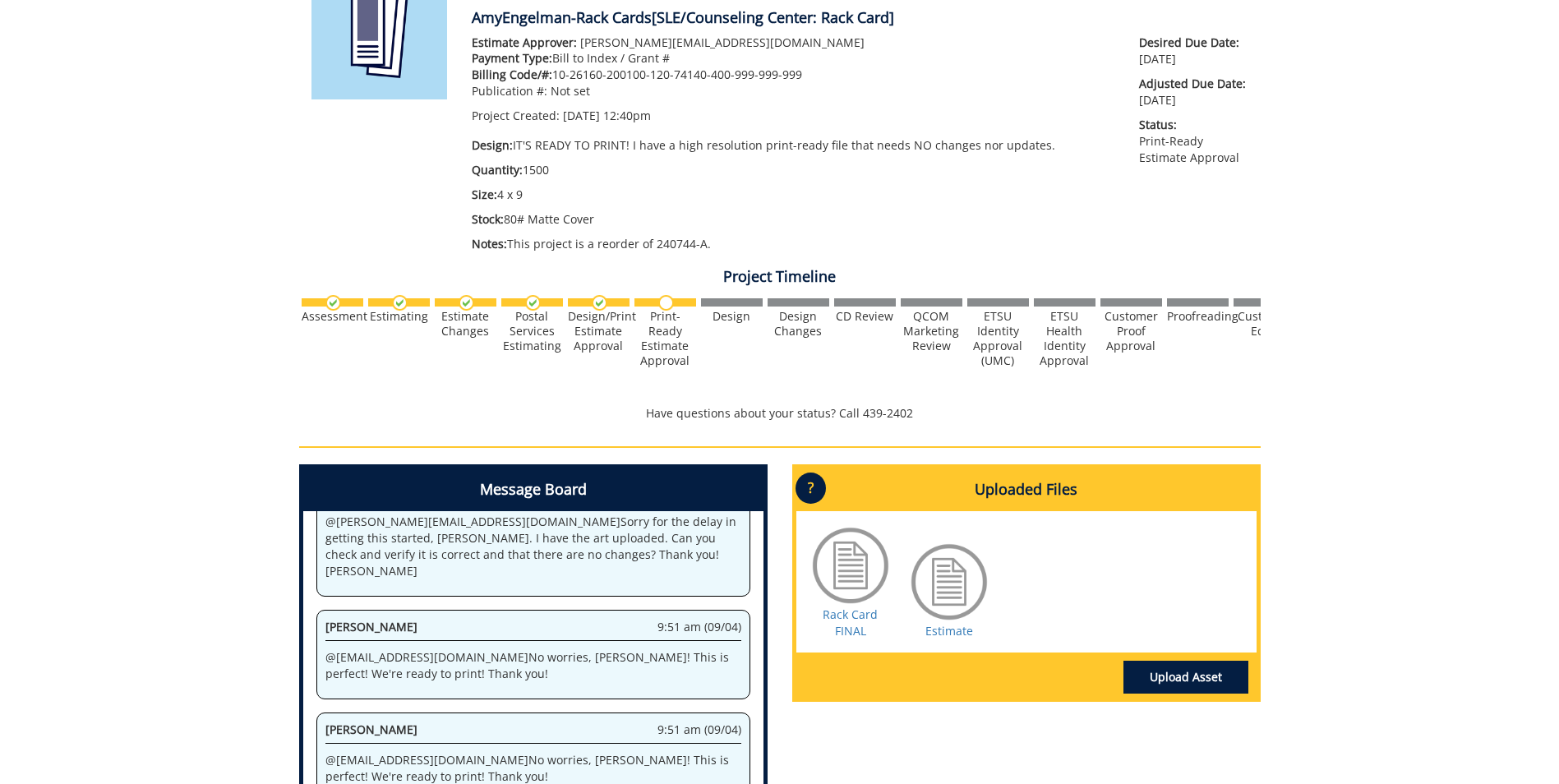
scroll to position [411, 0]
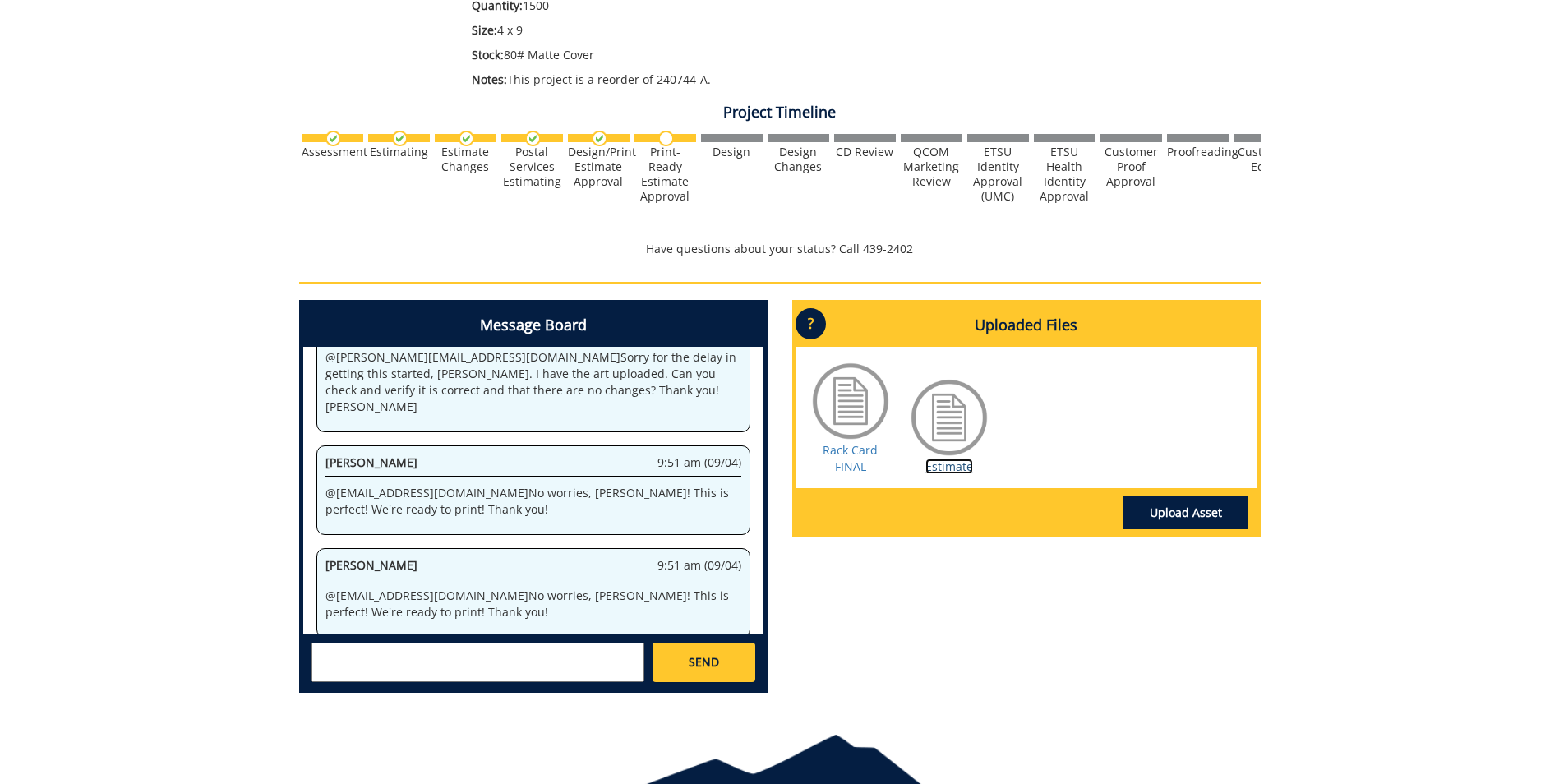
click at [948, 467] on link "Estimate" at bounding box center [949, 466] width 48 height 16
click at [525, 662] on textarea at bounding box center [477, 662] width 333 height 40
type textarea "A"
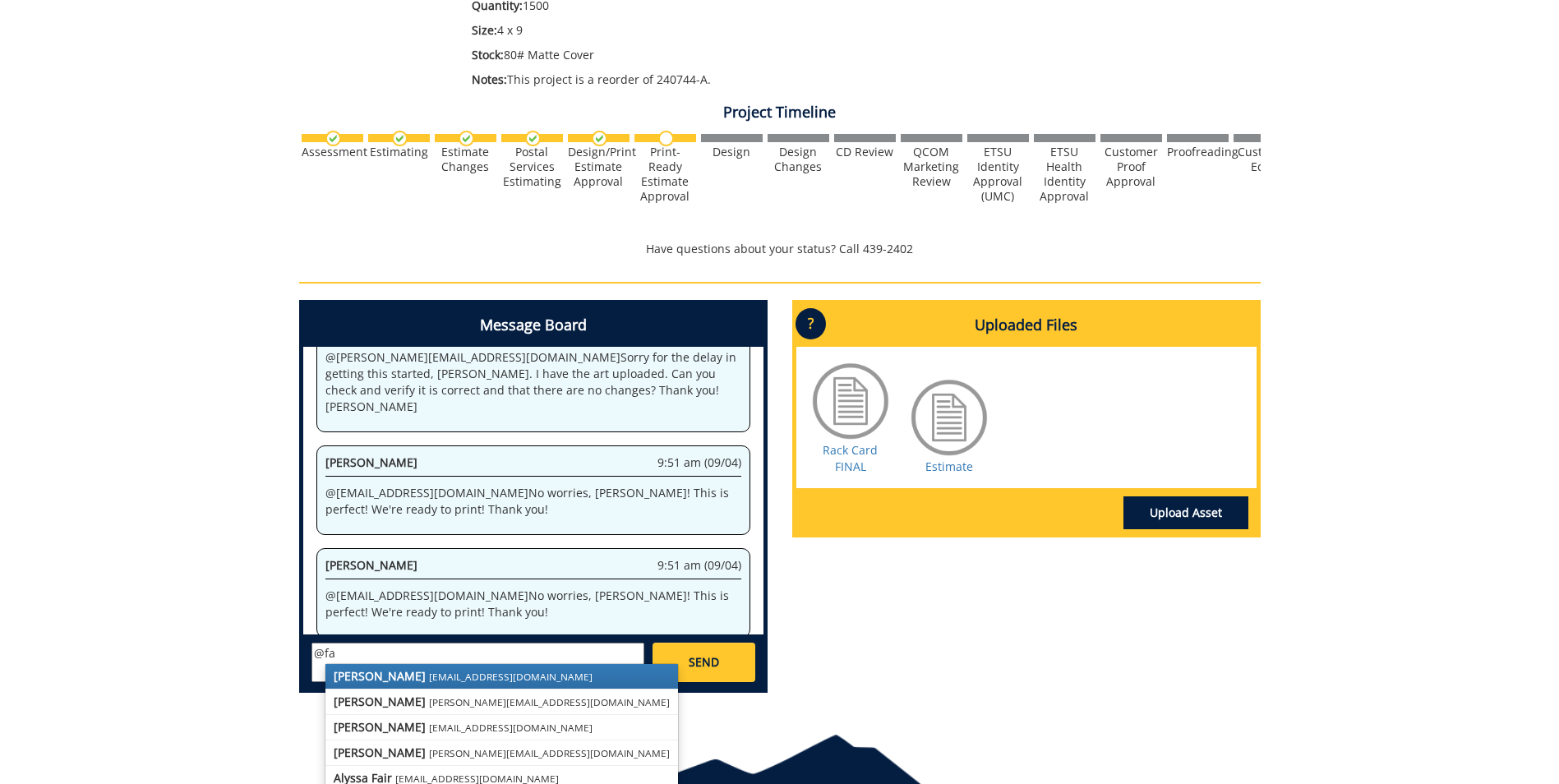
click at [456, 681] on small "fair@mail.etsu.edu" at bounding box center [511, 676] width 164 height 13
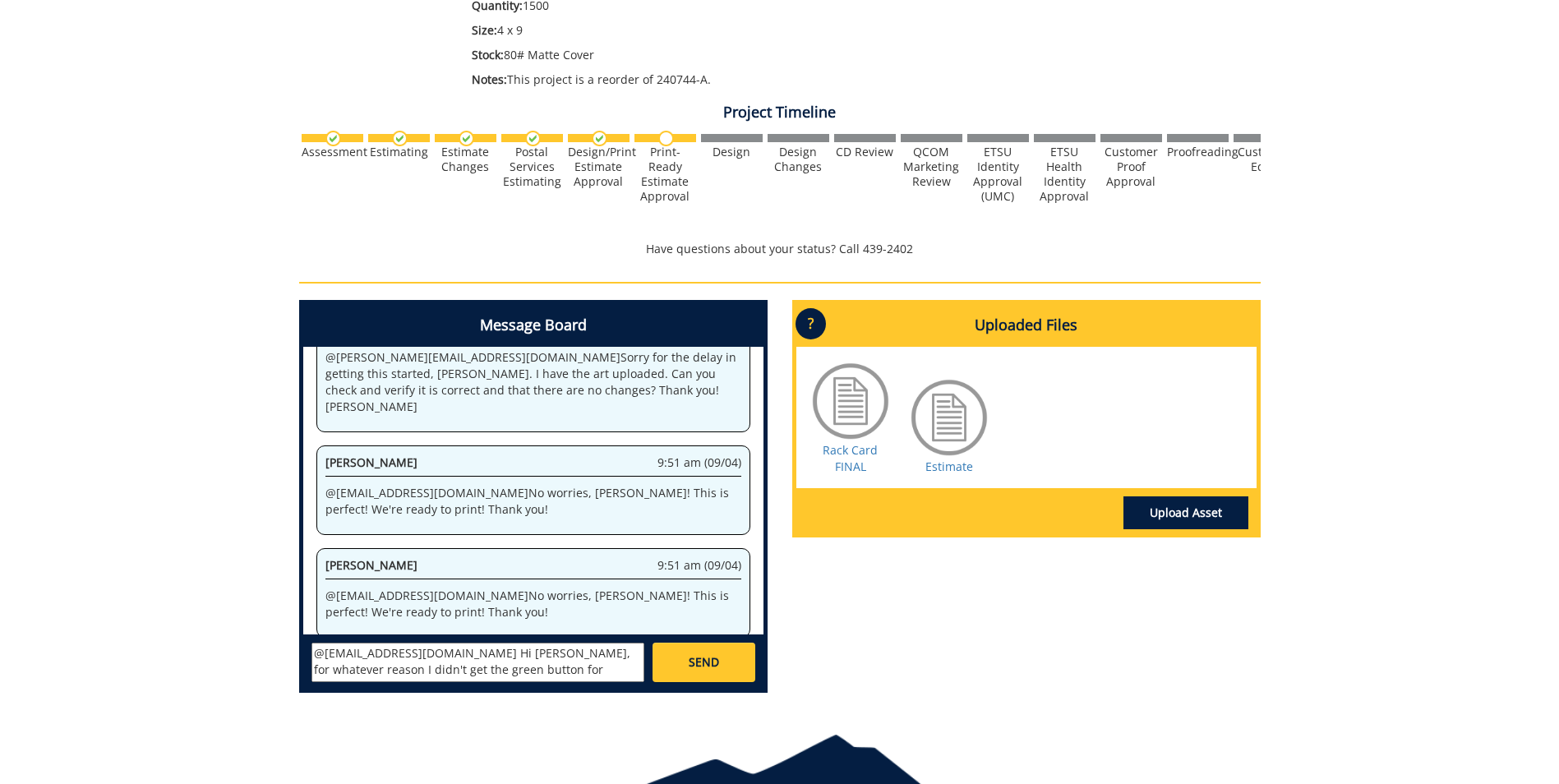
scroll to position [15, 0]
type textarea "@fair@mail.etsu.edu Hi Jill, for whatever reason I didn't get the green button …"
click at [713, 661] on span "SEND" at bounding box center [703, 662] width 31 height 17
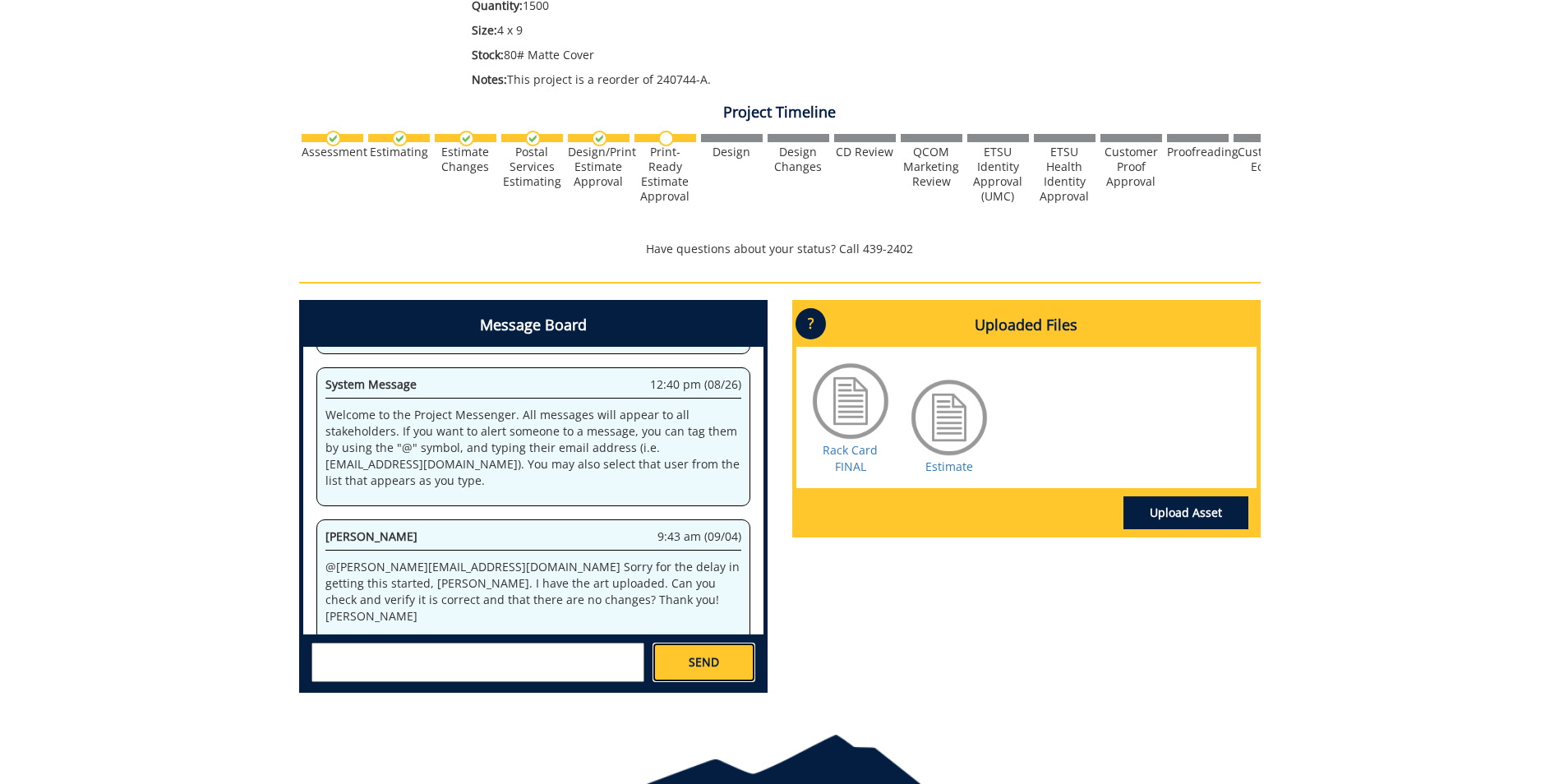
scroll to position [13423, 0]
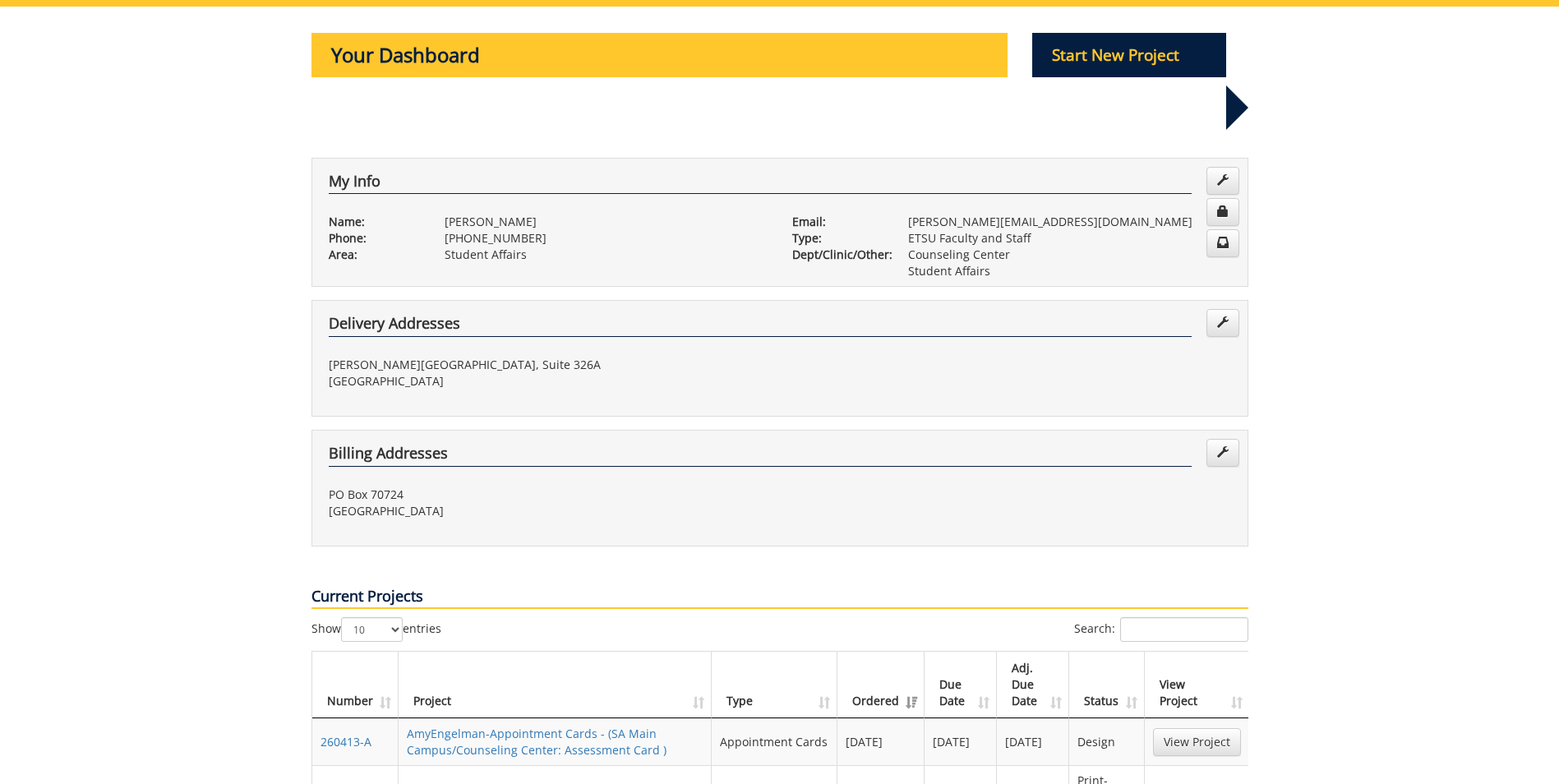
scroll to position [246, 0]
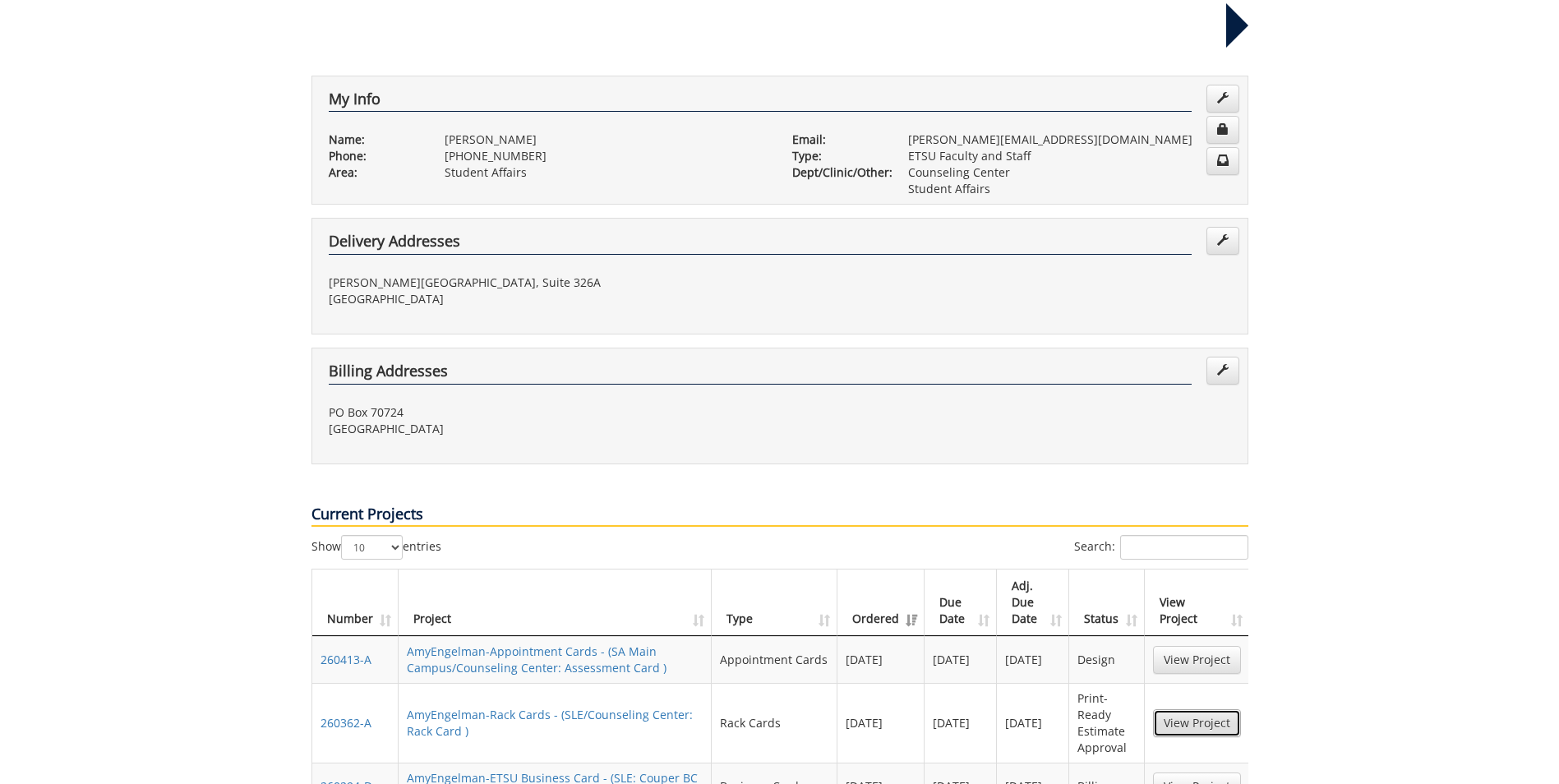
click at [1193, 709] on link "View Project" at bounding box center [1197, 723] width 88 height 28
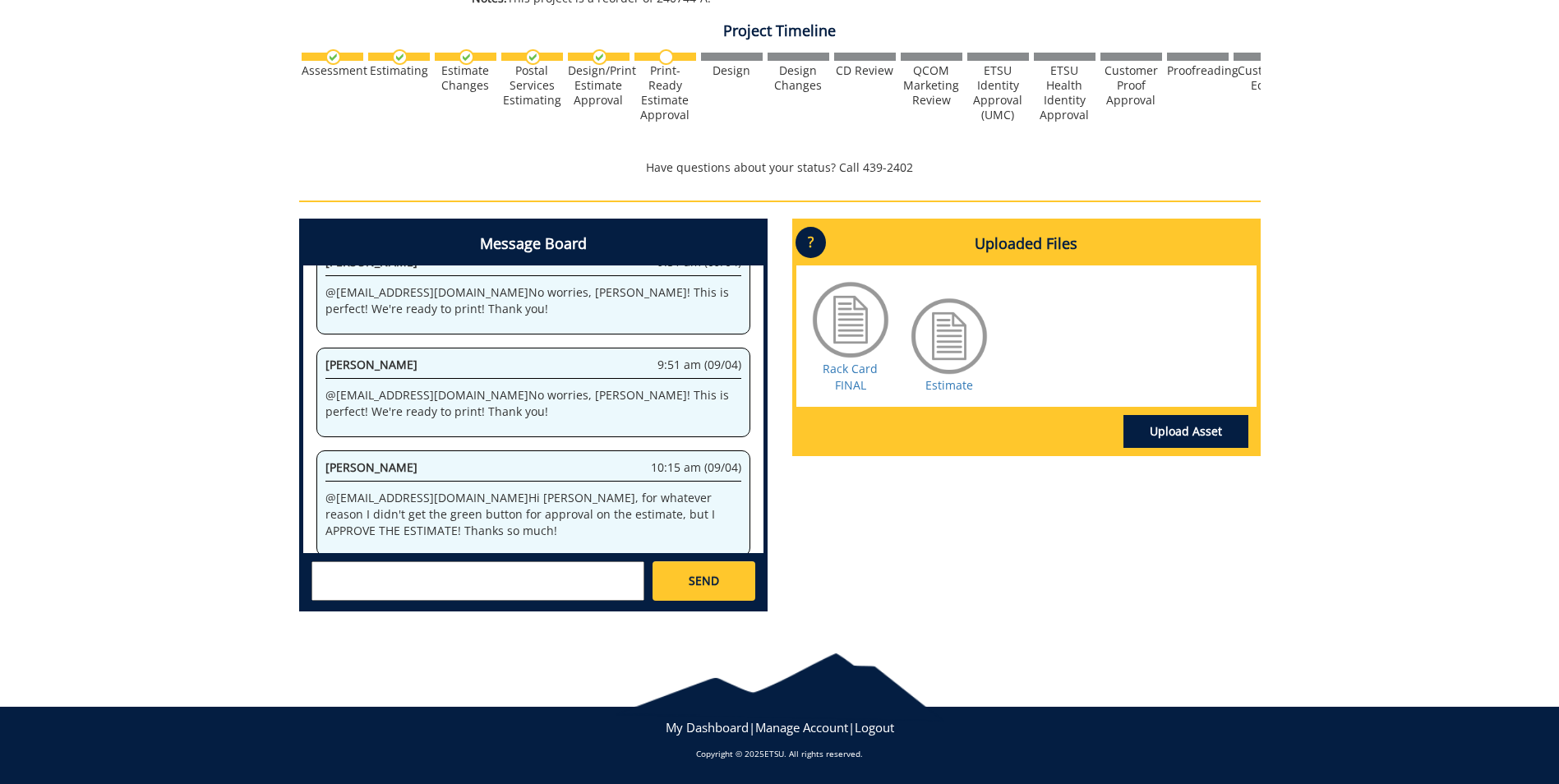
scroll to position [327, 0]
